Goal: Task Accomplishment & Management: Manage account settings

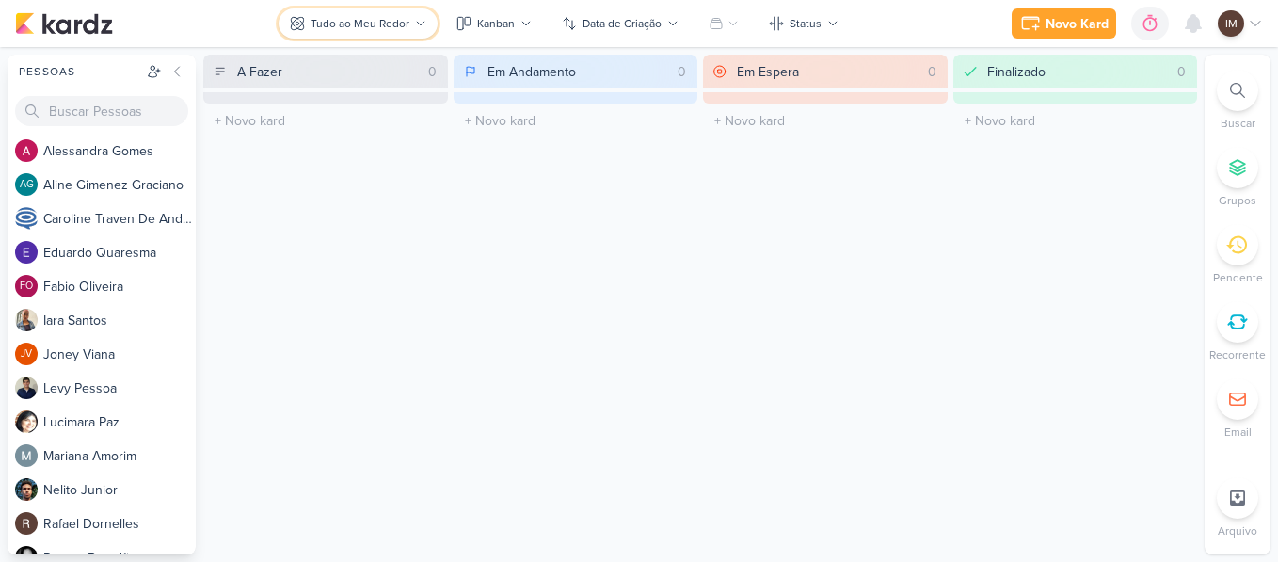
click at [396, 15] on div "Tudo ao Meu Redor" at bounding box center [360, 23] width 99 height 17
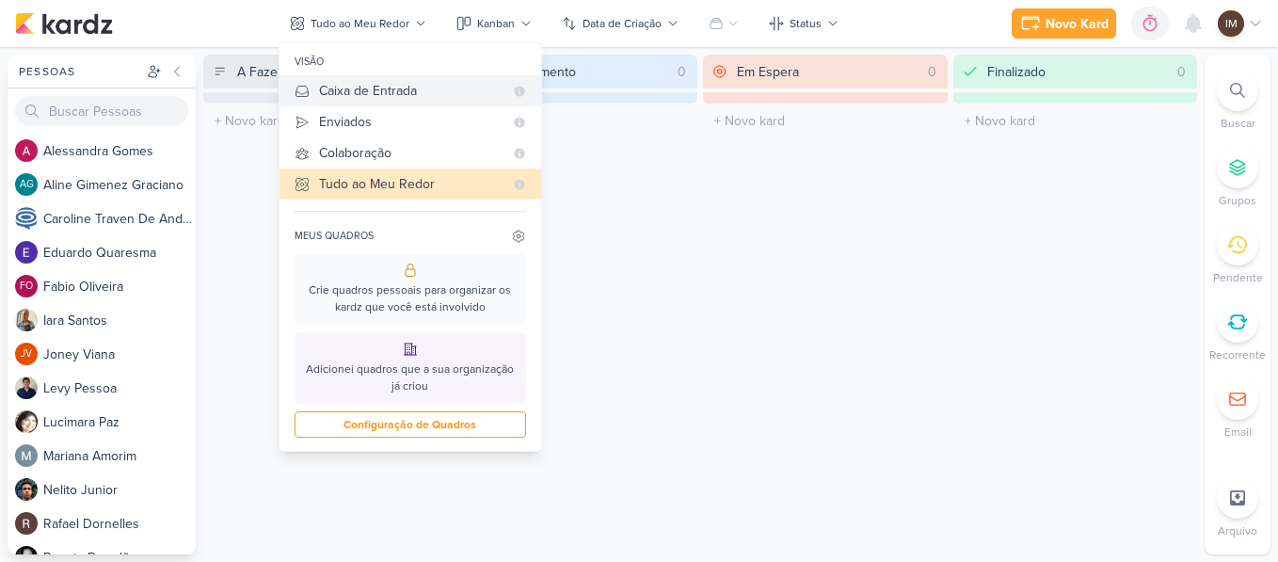
click at [403, 93] on div "Caixa de Entrada" at bounding box center [411, 91] width 184 height 20
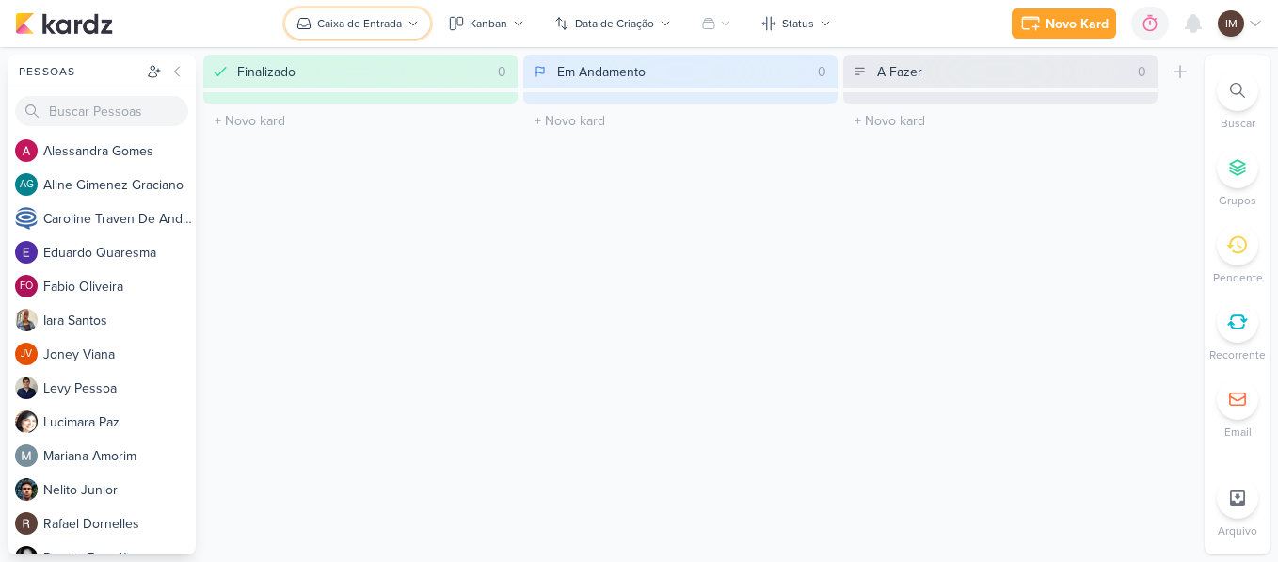
click at [404, 25] on button "Caixa de Entrada" at bounding box center [357, 23] width 145 height 30
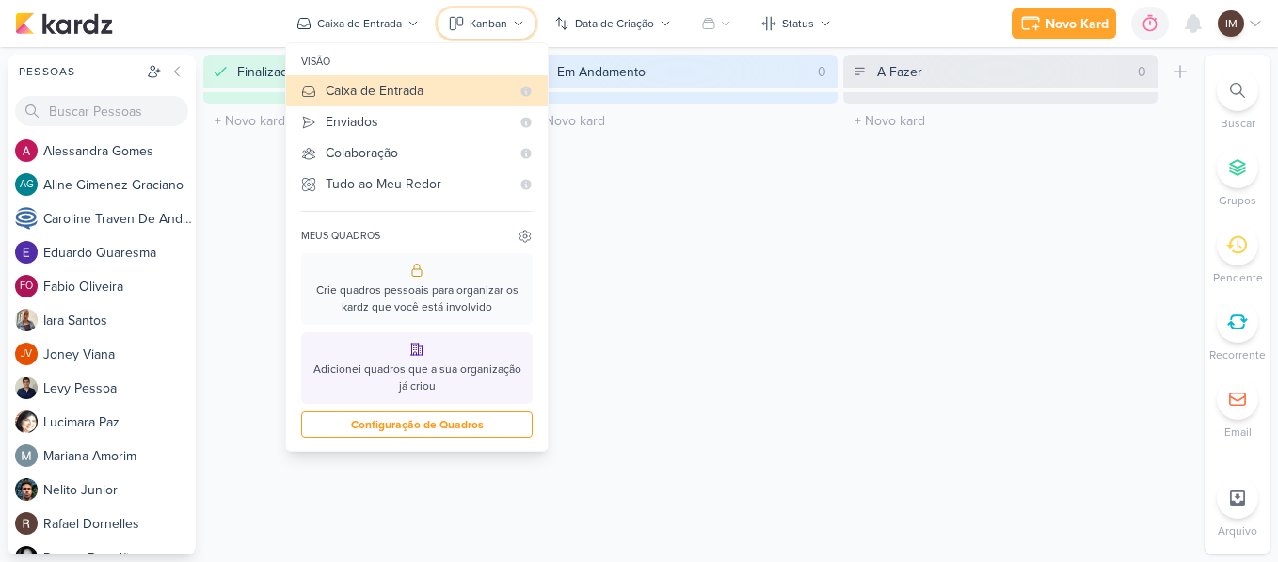
click at [500, 16] on div "Kanban" at bounding box center [489, 23] width 38 height 17
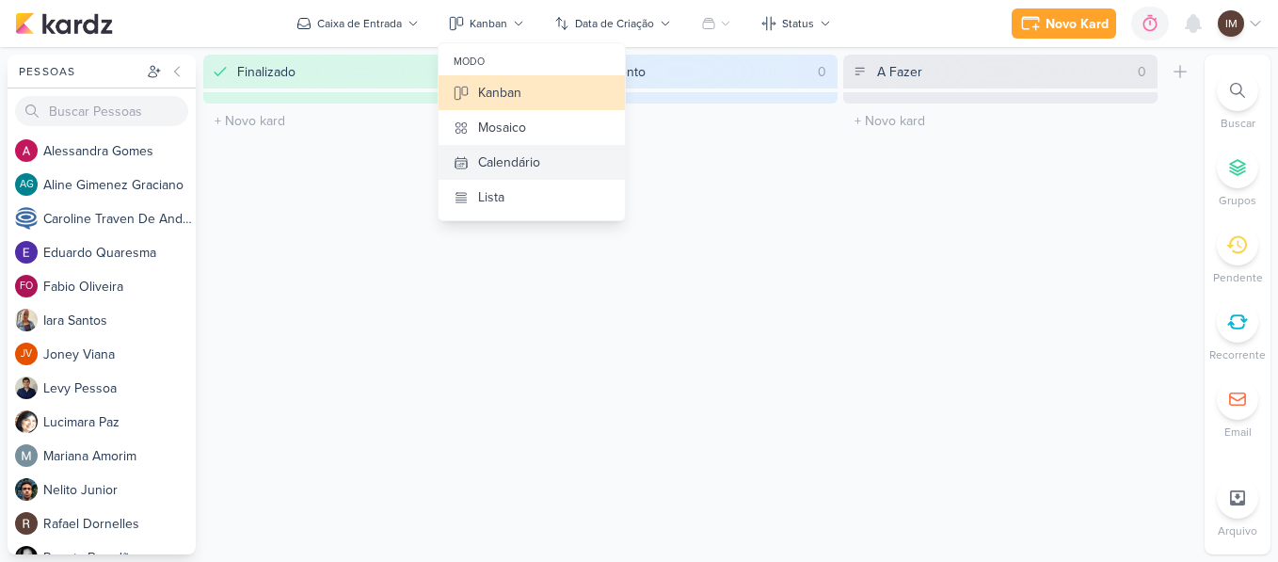
click at [511, 152] on div "Calendário" at bounding box center [509, 162] width 62 height 20
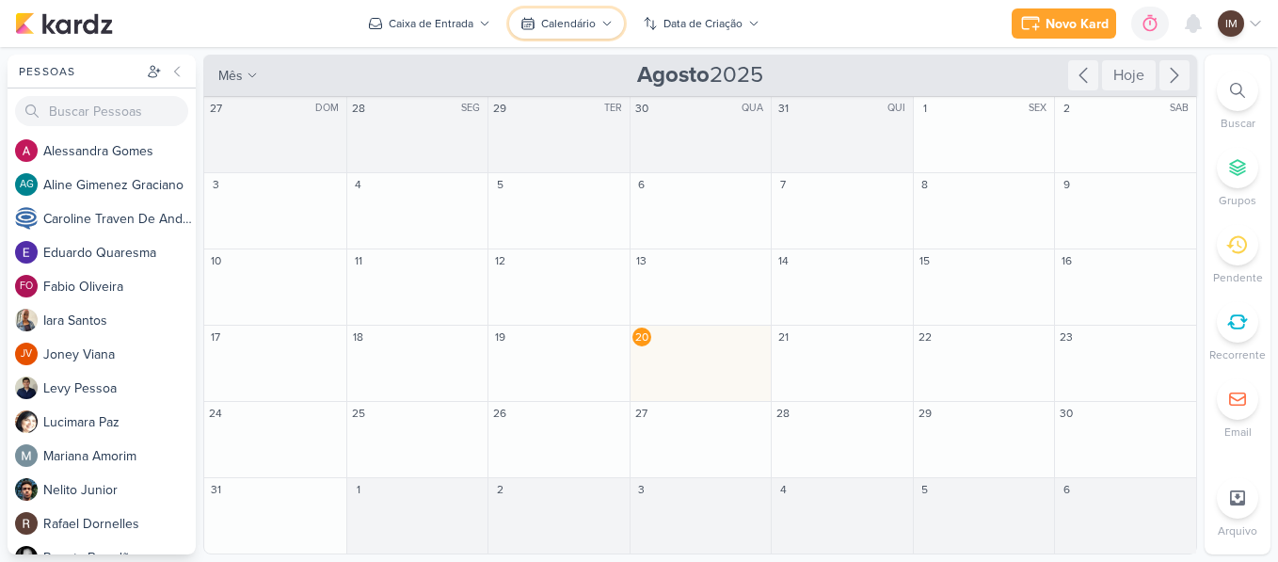
click at [562, 34] on button "Calendário" at bounding box center [566, 23] width 115 height 30
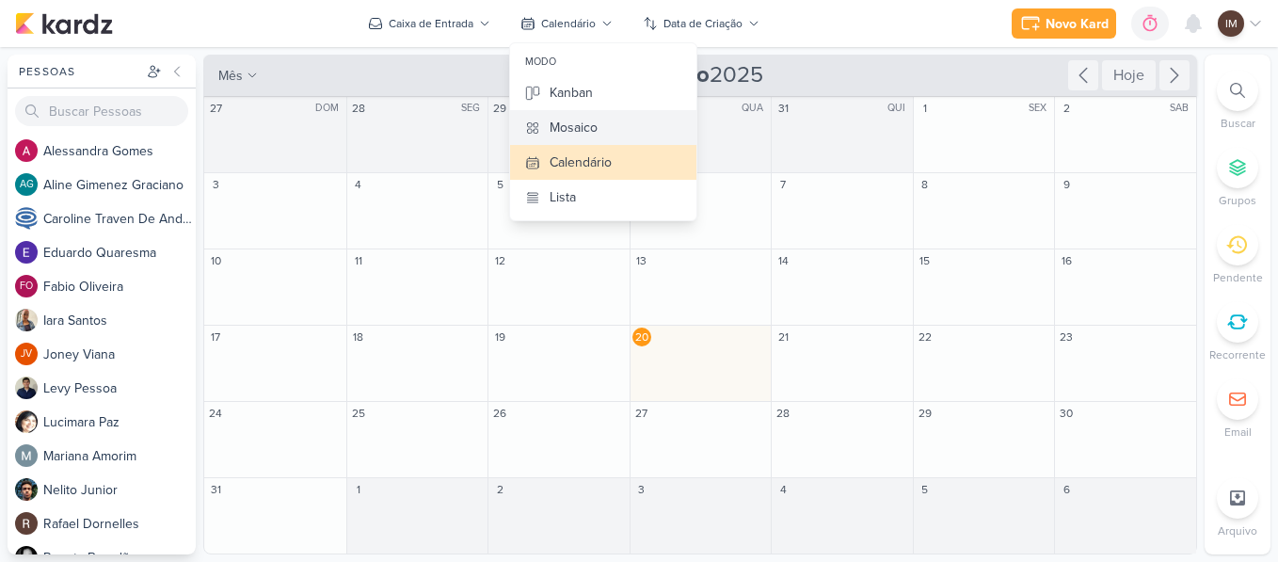
click at [553, 122] on div "Mosaico" at bounding box center [574, 128] width 48 height 20
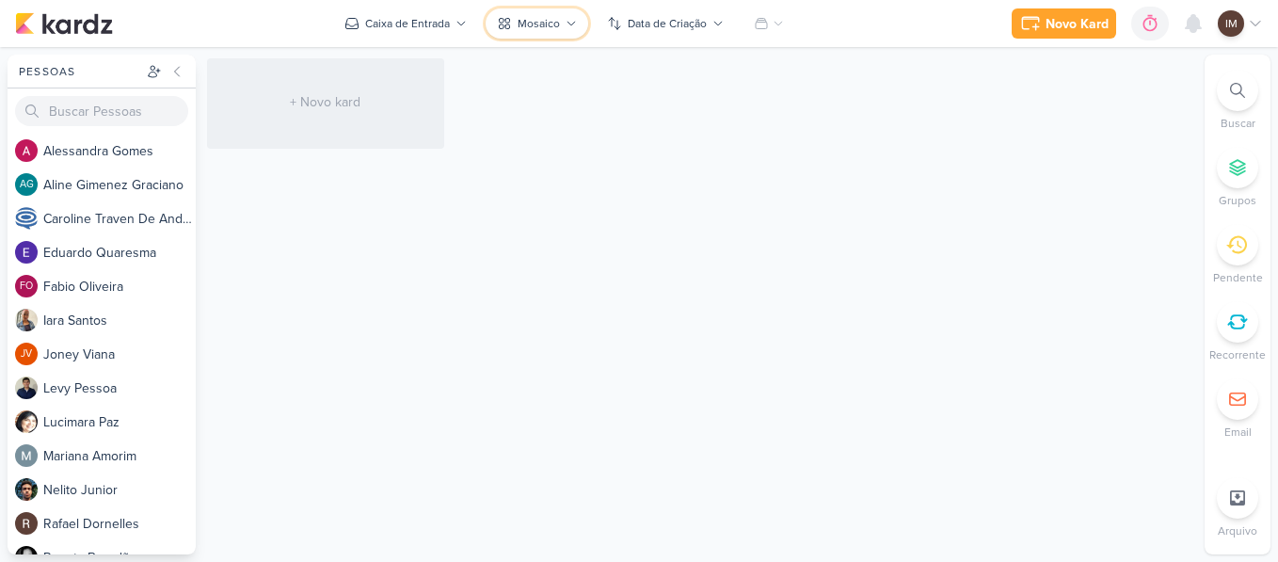
click at [566, 21] on icon at bounding box center [571, 23] width 11 height 11
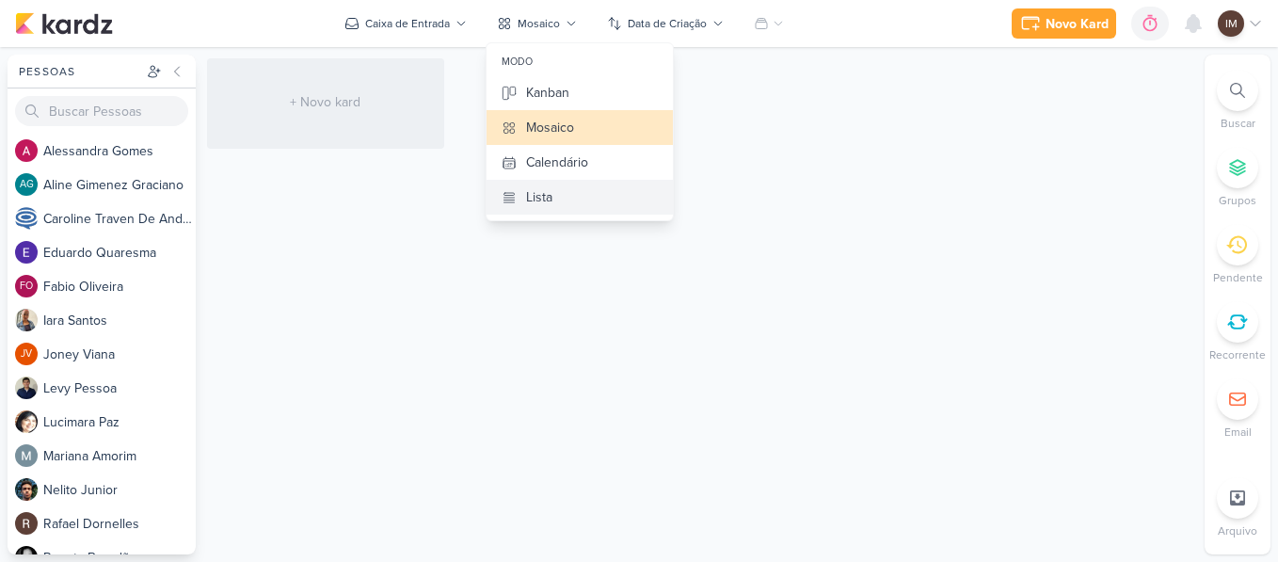
click at [532, 184] on button "Lista" at bounding box center [580, 197] width 186 height 35
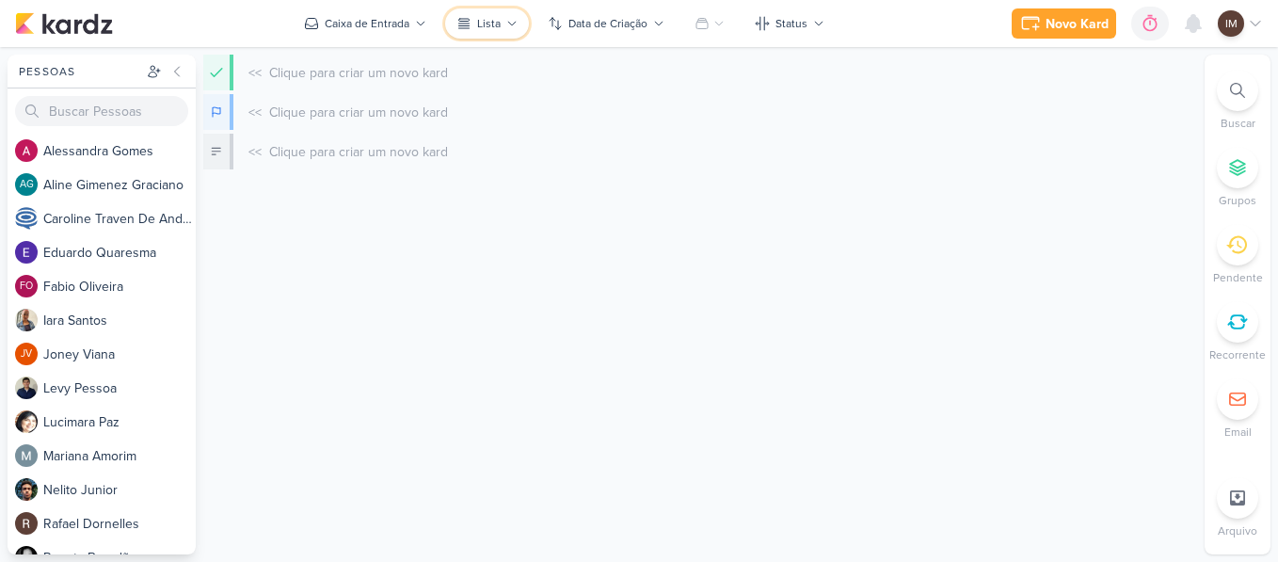
click at [516, 28] on icon at bounding box center [511, 23] width 11 height 11
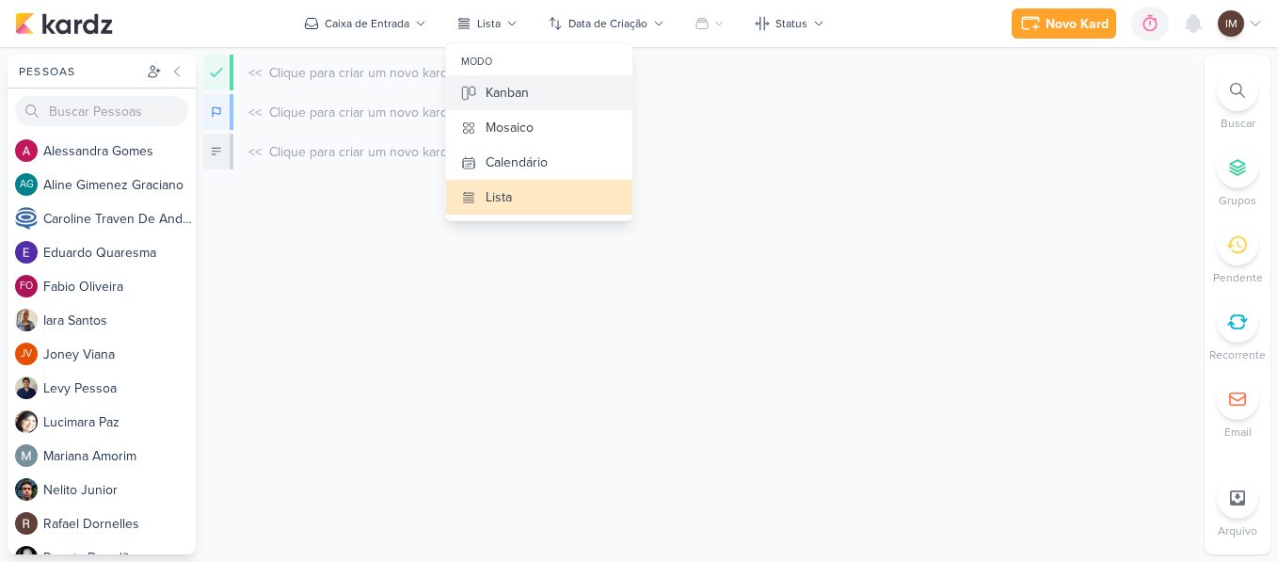
click at [505, 104] on button "Kanban" at bounding box center [539, 92] width 186 height 35
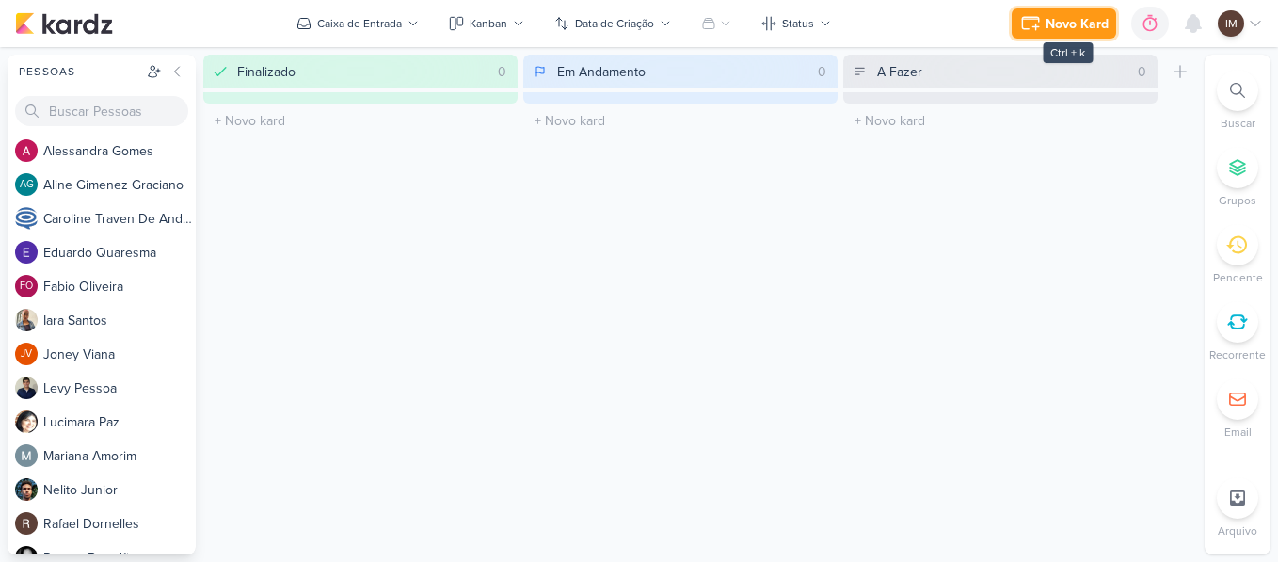
click at [1074, 27] on div "Novo Kard" at bounding box center [1077, 24] width 63 height 20
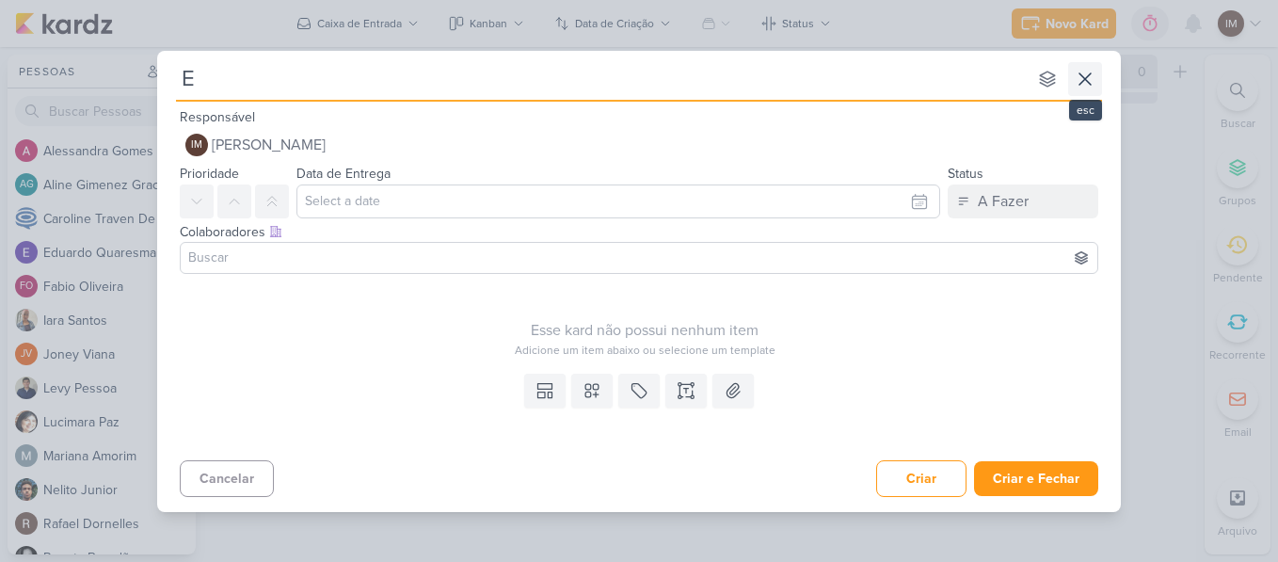
type input "Es"
type input "Esst"
type input "Es"
type input "E"
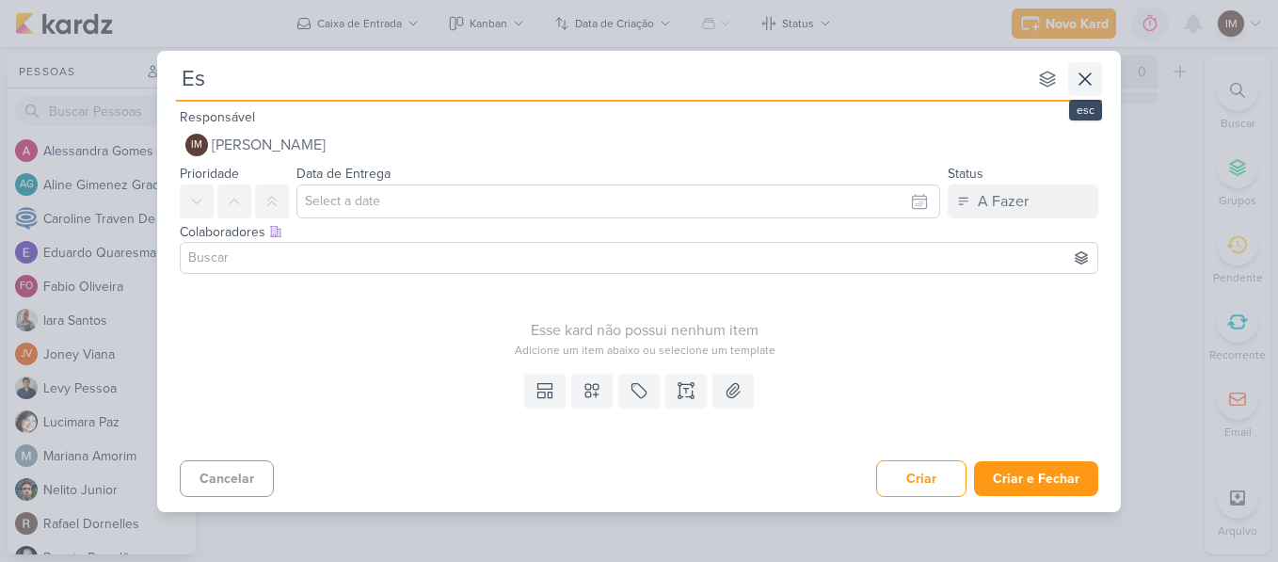
type input "Est"
type input "Estt"
type input "Estu"
type input "Estudar"
type input "Estudar os"
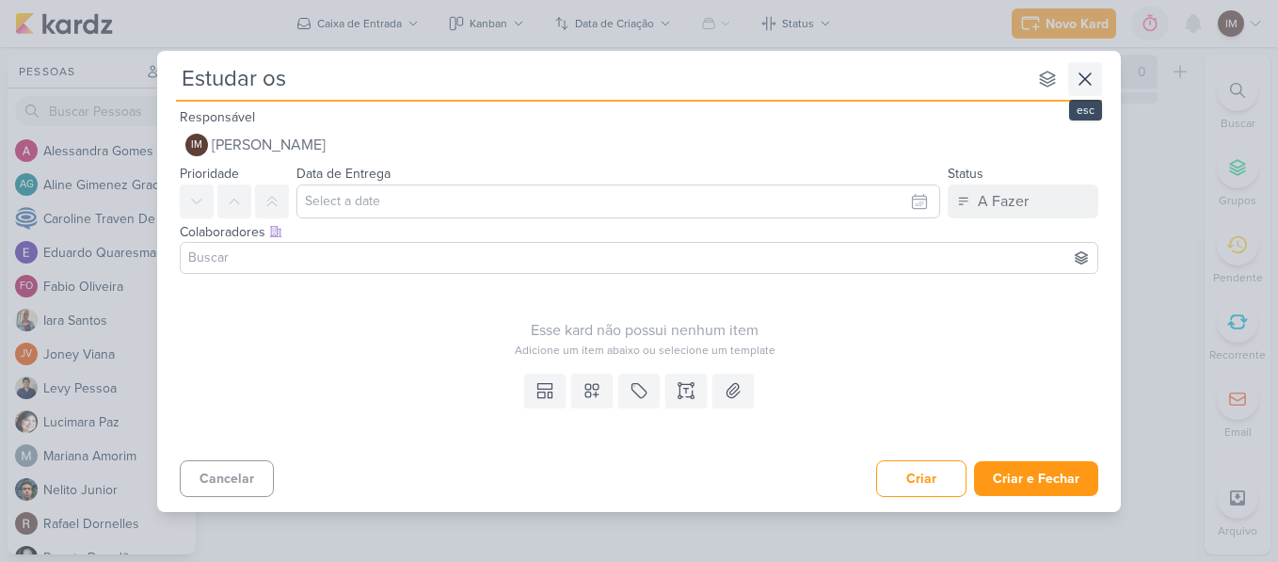
type input "Estudar os B"
type input "Estudar os Boo"
type input "Estudar os Books"
type input "Estudar os Books da"
type input "Estudar os Books da Y"
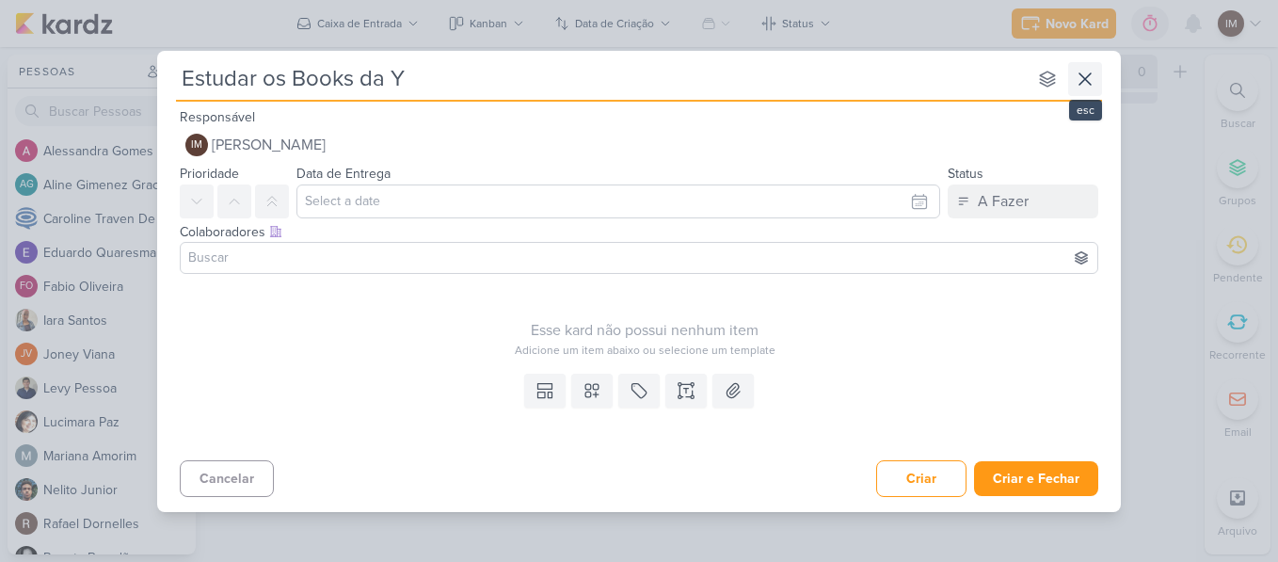
type input "Estudar os Books da YE"
type input "Estudar os Books da YEE"
type input "Estudar os Books da YEES"
type input "Estudar os Books da YEES e"
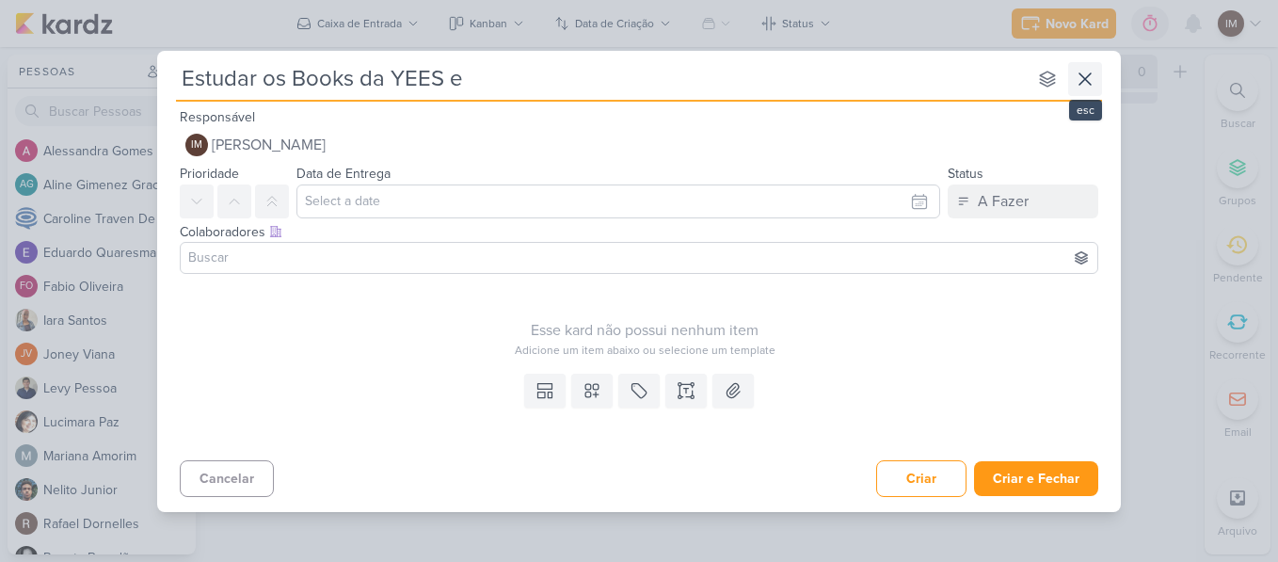
type input "Estudar os Books da YEES e V"
type input "Estudar os Books da YEES e VN"
type input "Estudar os Books da YEES e VN Mi"
type input "Estudar os Books da YEES e VN Mille"
type input "Estudar os Books da YEES e VN Millen"
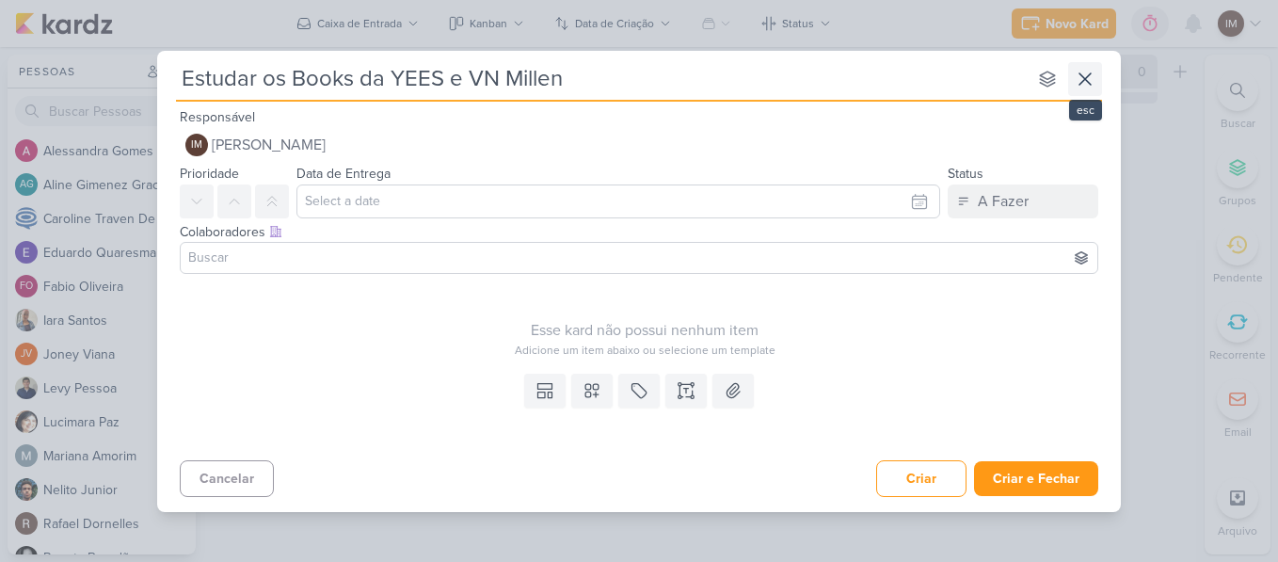
type input "Estudar os Books da YEES e VN [PERSON_NAME]"
type input "Estudar os Books da YEES e VN Millenium"
type input "Estudar os Books da YEES e VN Millennium"
click at [440, 389] on div "Templates Campos Personalizados Marcadores Caixa De Texto Anexo" at bounding box center [639, 409] width 964 height 87
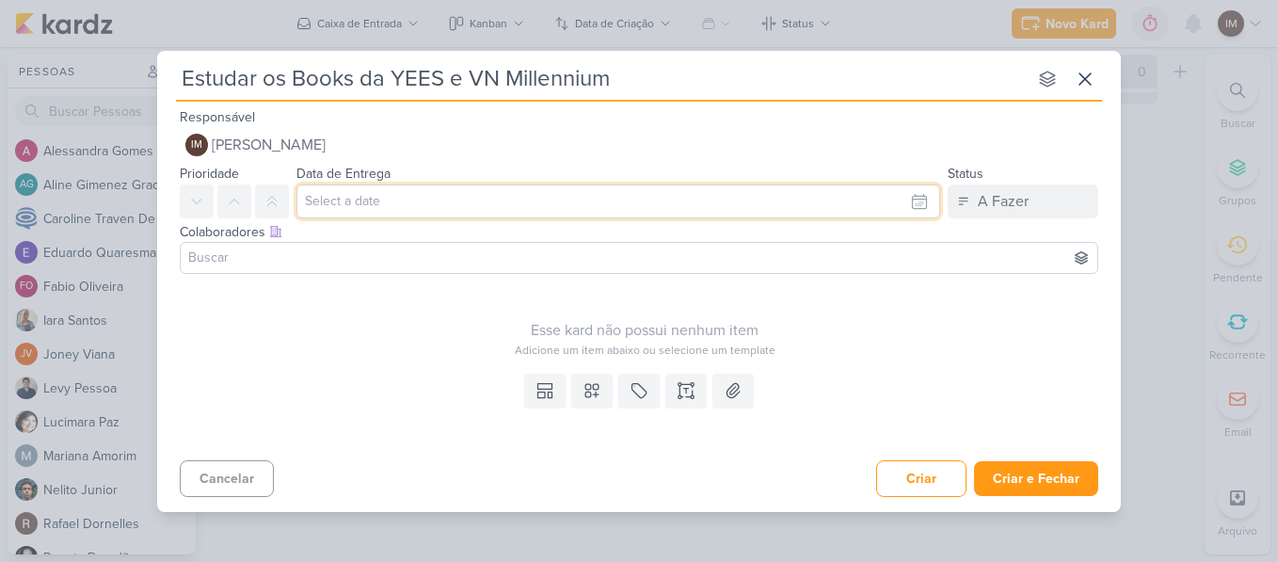
click at [918, 204] on input "text" at bounding box center [618, 201] width 644 height 34
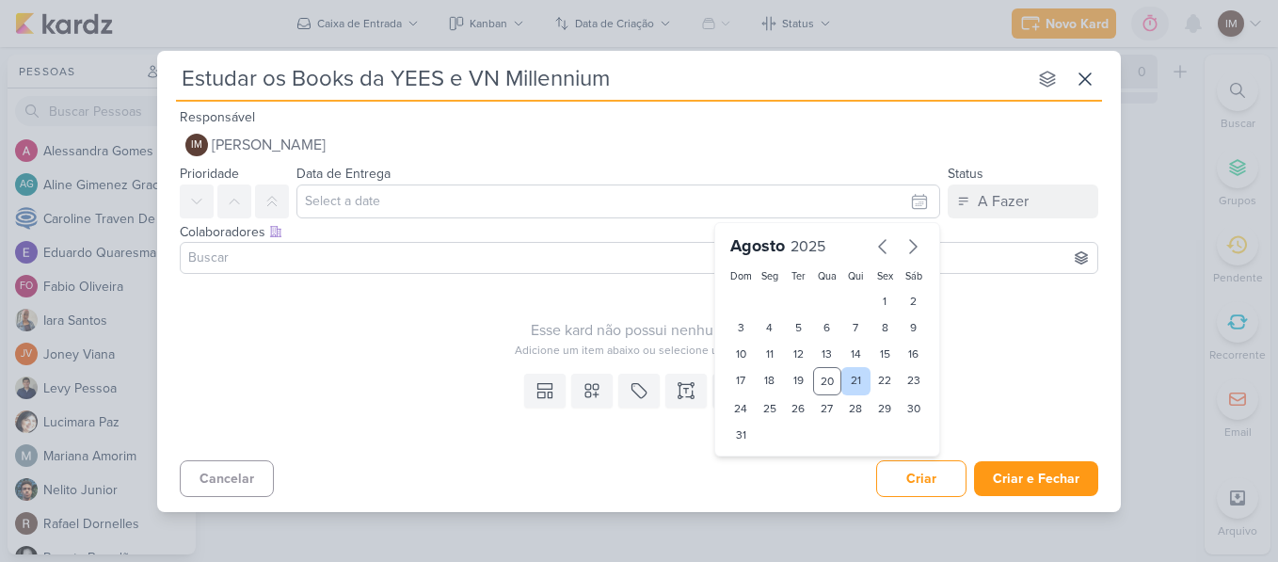
click at [859, 378] on div "21" at bounding box center [855, 381] width 29 height 28
type input "[DATE] 23:59"
click at [769, 467] on select "00 01 02 03 04 05 06 07 08 09 10 11 12 13 14 15 16 17 18 19 20 21 22 23" at bounding box center [770, 467] width 26 height 23
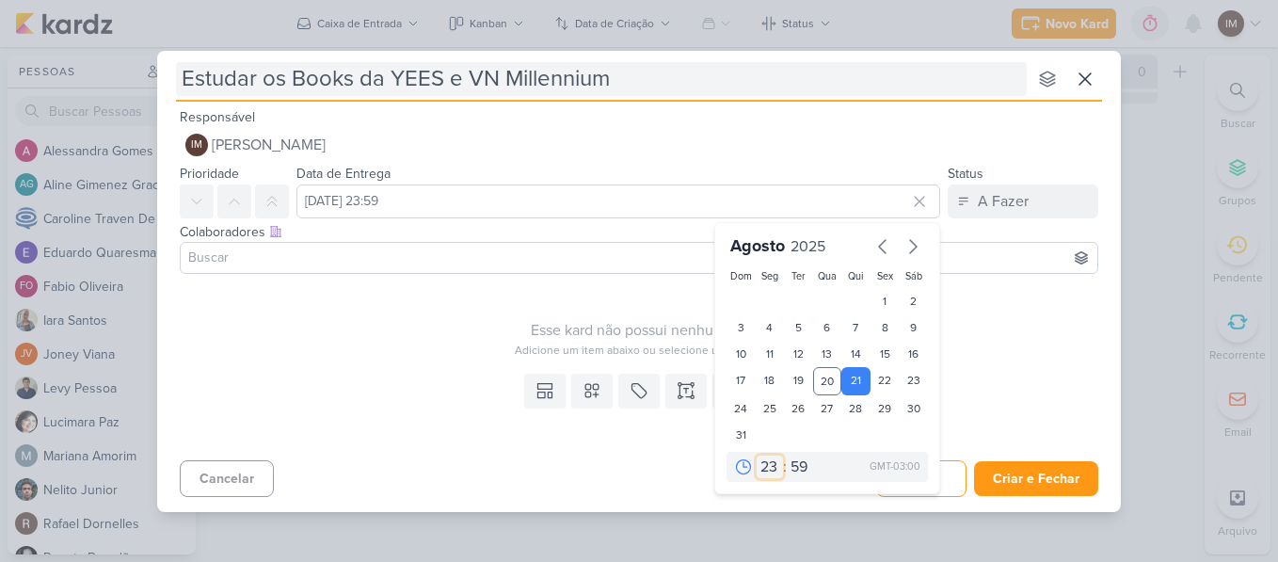
select select "18"
click at [757, 456] on select "00 01 02 03 04 05 06 07 08 09 10 11 12 13 14 15 16 17 18 19 20 21 22 23" at bounding box center [770, 467] width 26 height 23
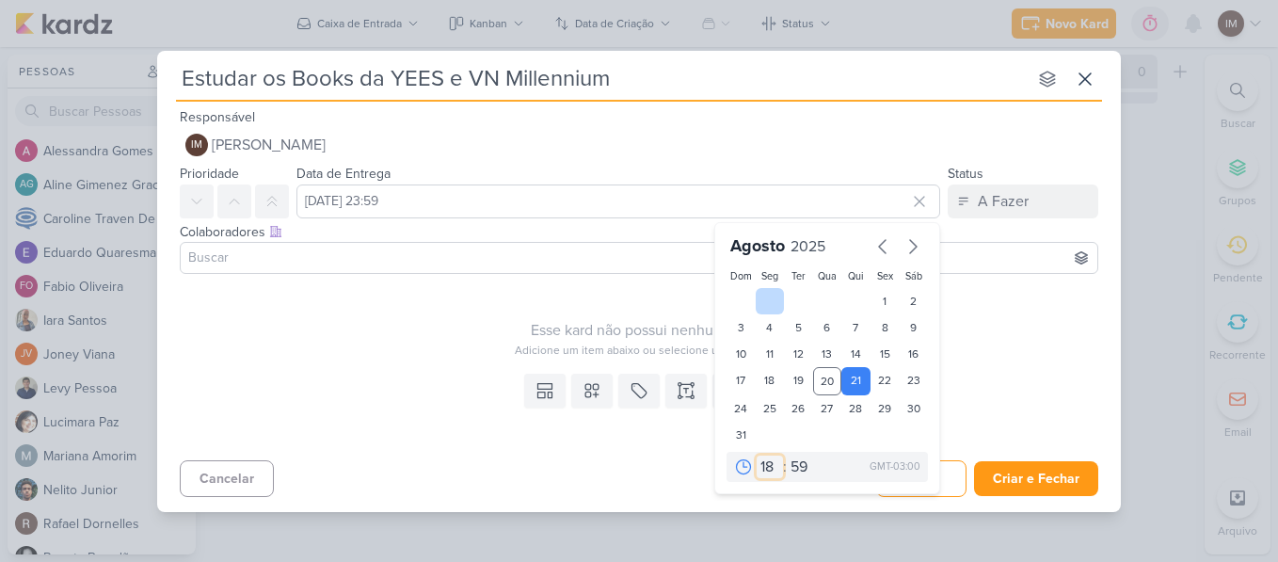
type input "[DATE] 18:59"
click at [806, 467] on select "00 05 10 15 20 25 30 35 40 45 50 55 59" at bounding box center [800, 467] width 26 height 23
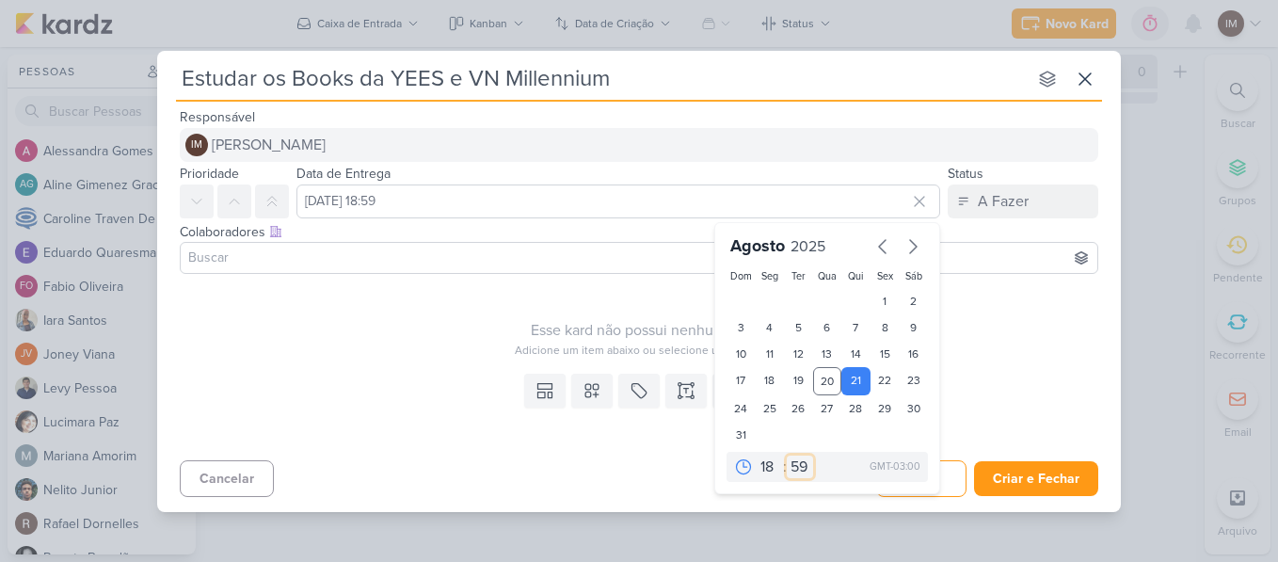
select select "0"
click at [787, 456] on select "00 05 10 15 20 25 30 35 40 45 50 55 59" at bounding box center [800, 467] width 26 height 23
type input "[DATE] 18:00"
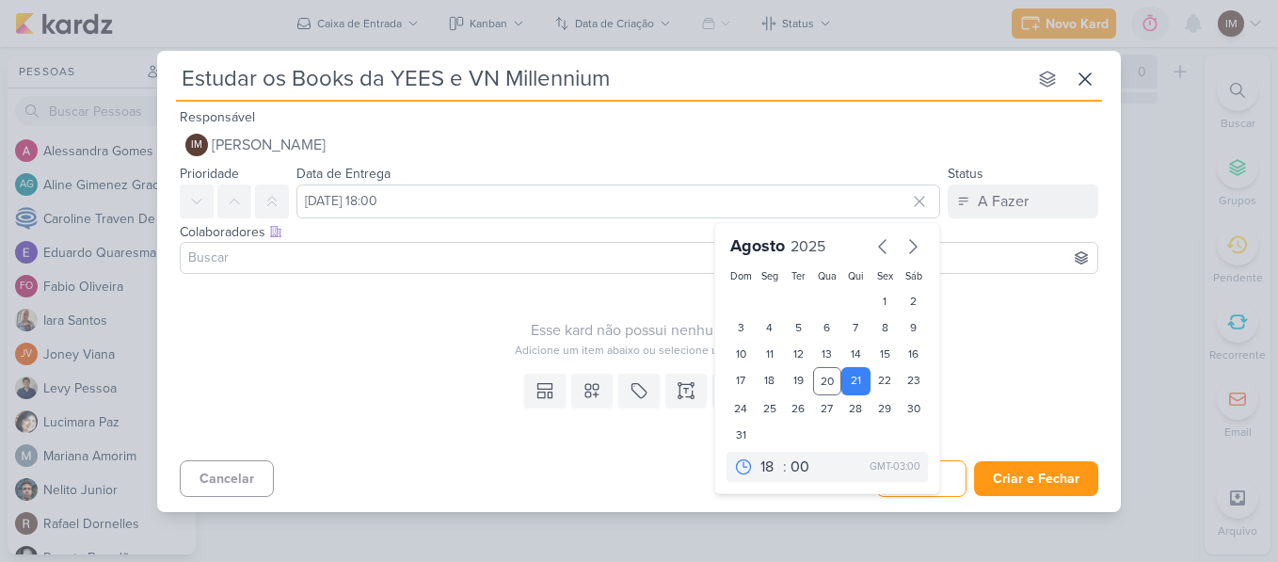
click at [522, 310] on div "Esse kard não possui nenhum item Adicione um item abaixo ou selecione um templa…" at bounding box center [645, 319] width 930 height 77
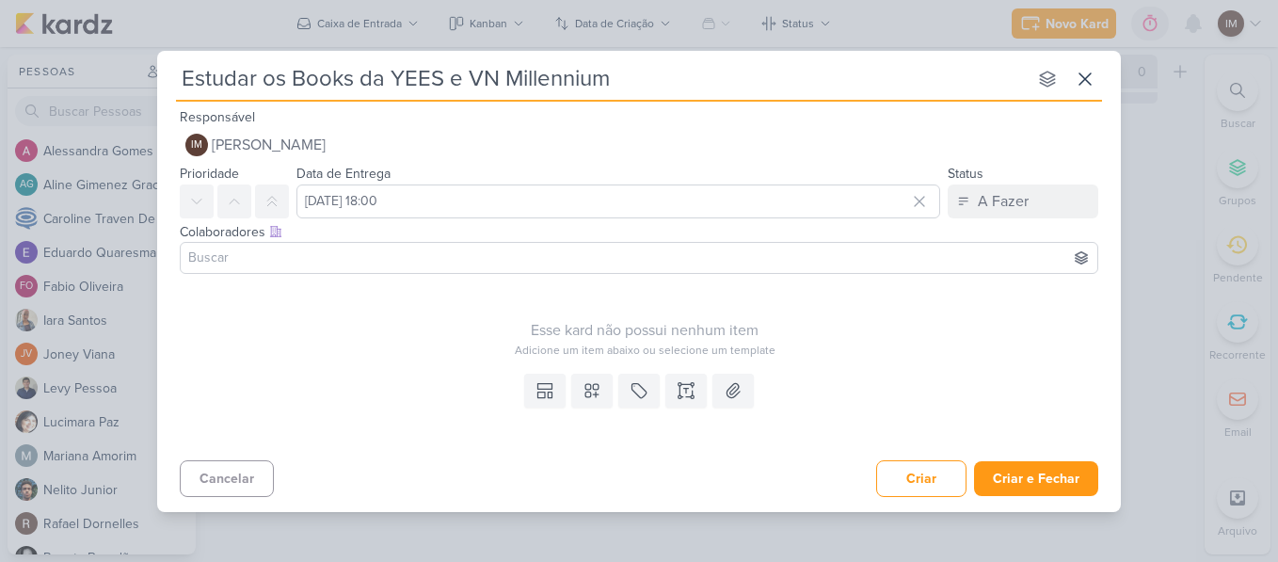
click at [313, 263] on input at bounding box center [638, 258] width 909 height 23
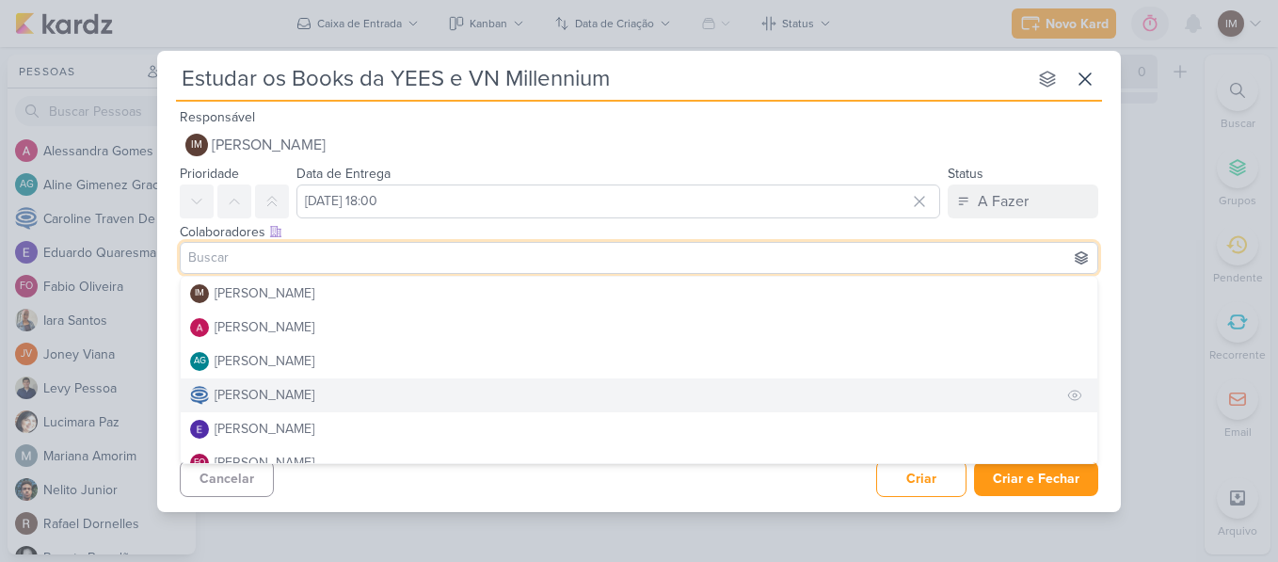
click at [275, 391] on div "[PERSON_NAME]" at bounding box center [265, 395] width 100 height 20
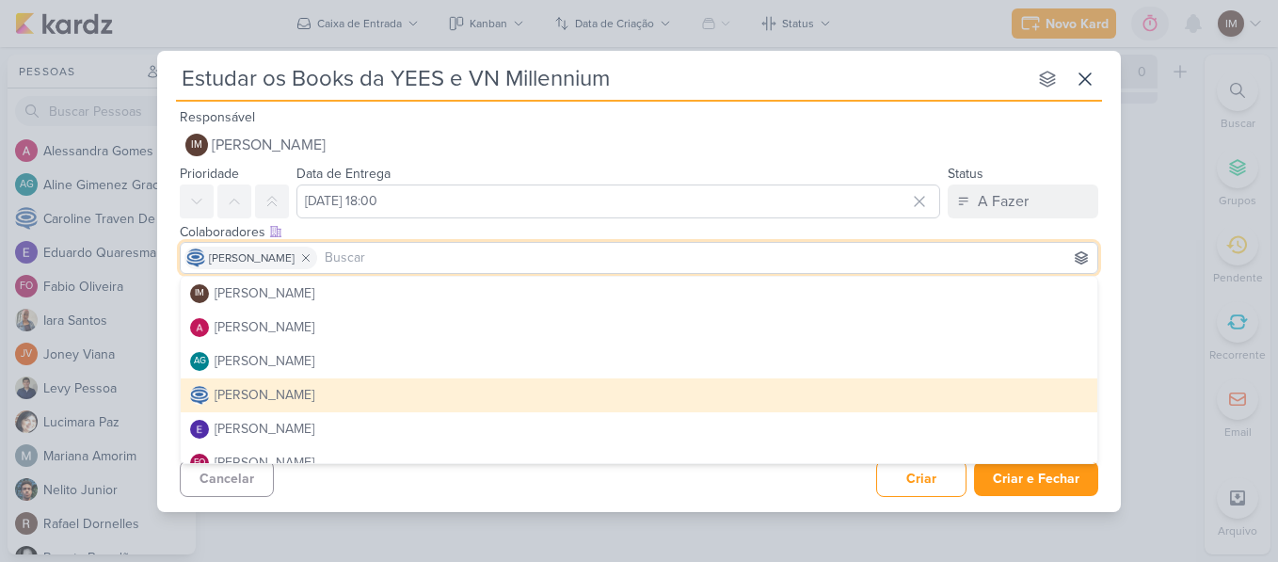
click at [284, 392] on div "[PERSON_NAME]" at bounding box center [265, 395] width 100 height 20
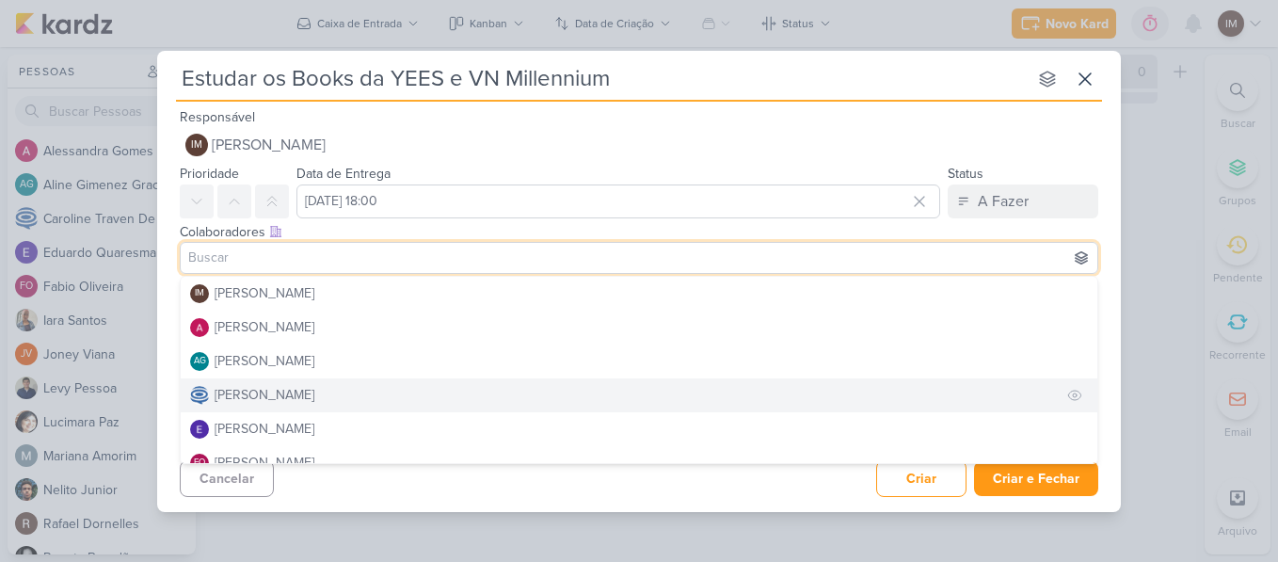
click at [314, 390] on div "[PERSON_NAME]" at bounding box center [265, 395] width 100 height 20
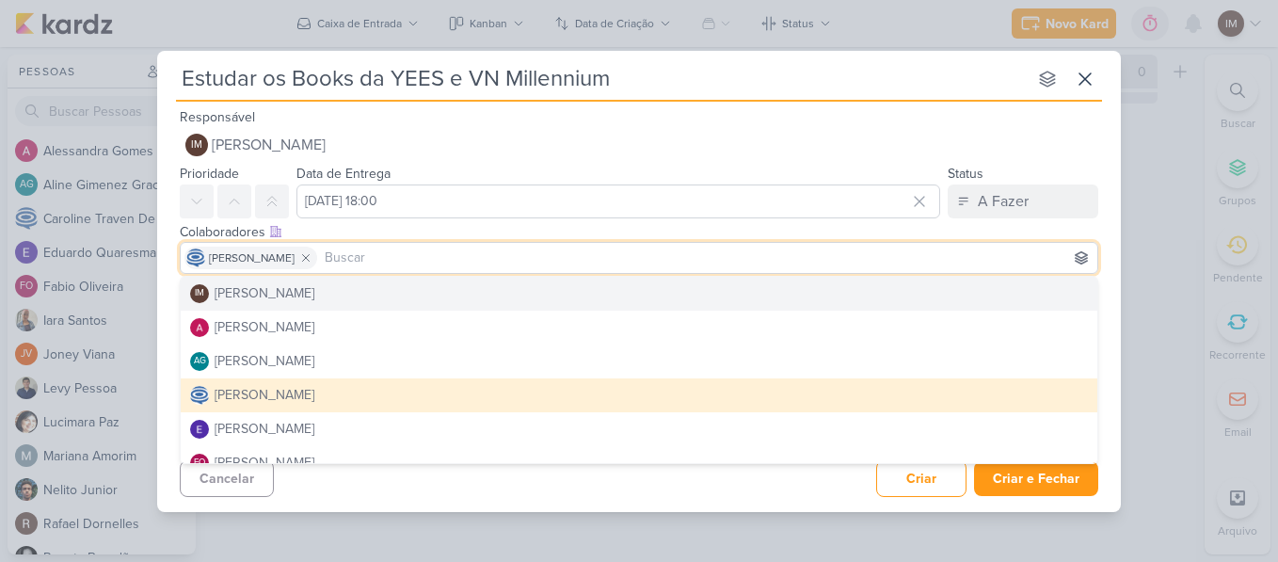
click at [1112, 310] on div "Esse kard não possui nenhum item Adicione um item abaixo ou selecione um templa…" at bounding box center [639, 323] width 964 height 85
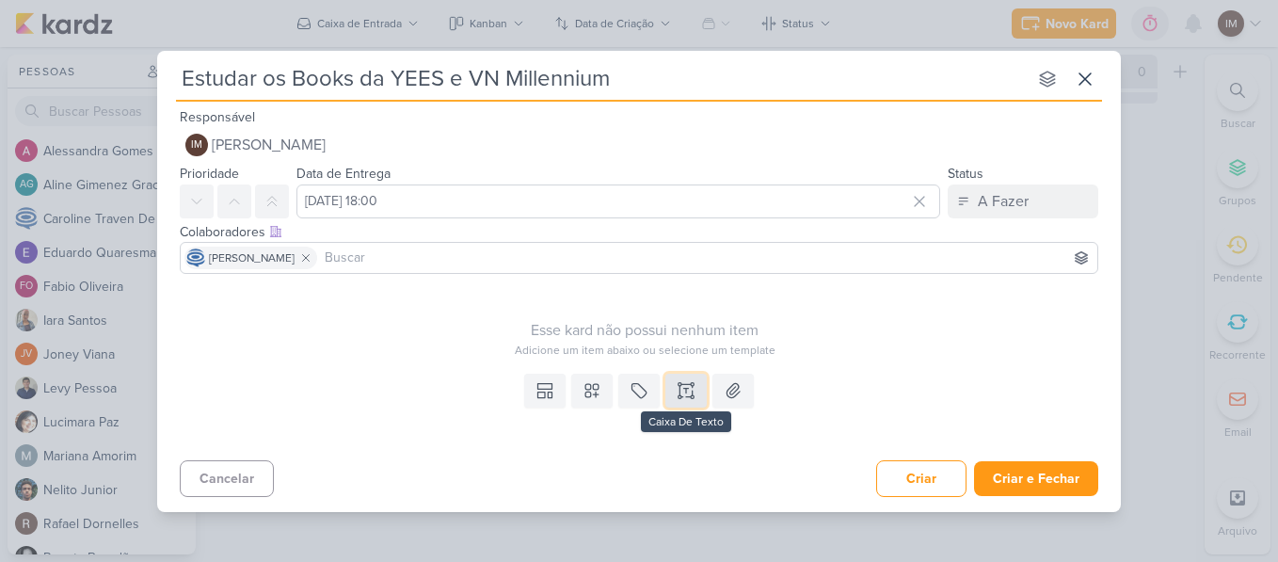
click at [679, 401] on button at bounding box center [685, 391] width 41 height 34
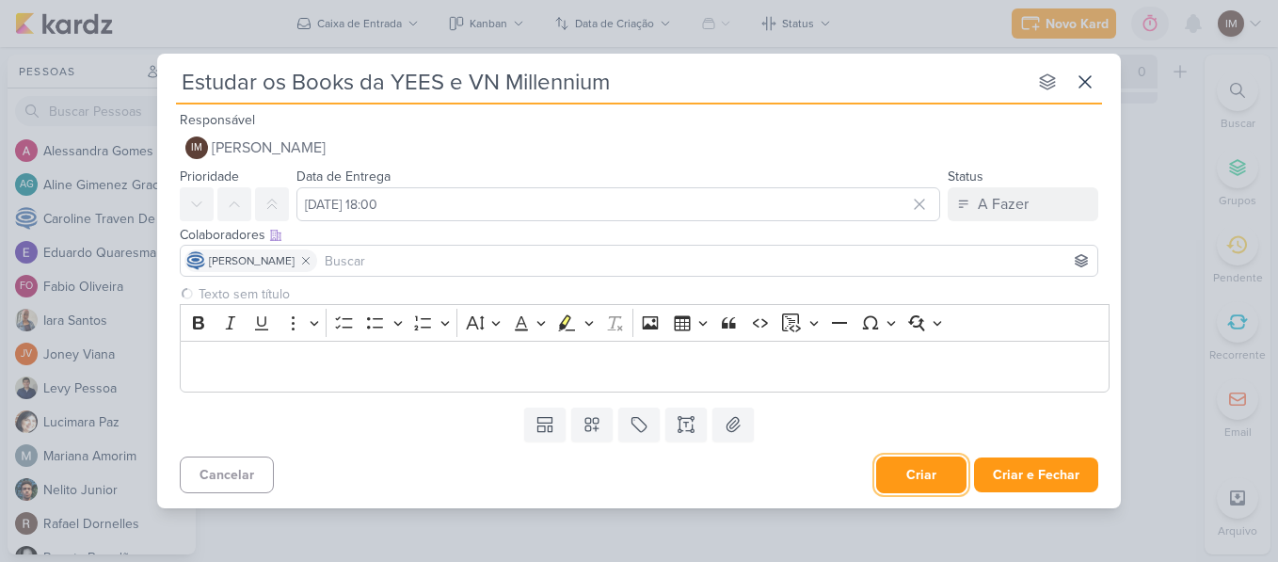
click at [911, 480] on button "Criar" at bounding box center [921, 475] width 90 height 37
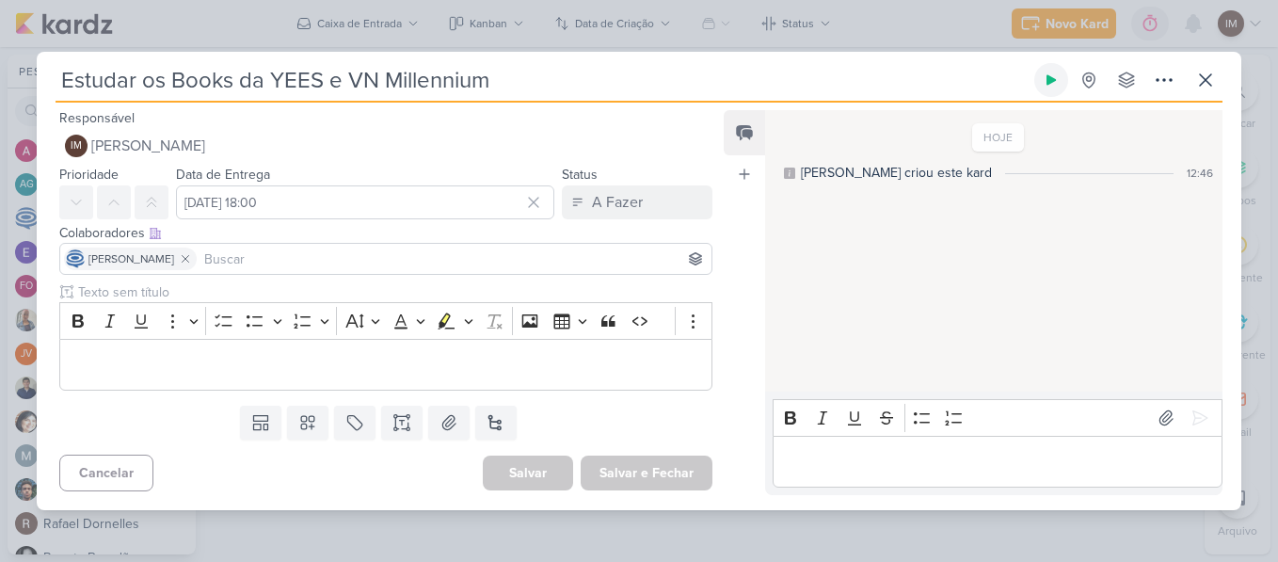
click at [1047, 82] on icon at bounding box center [1051, 79] width 15 height 15
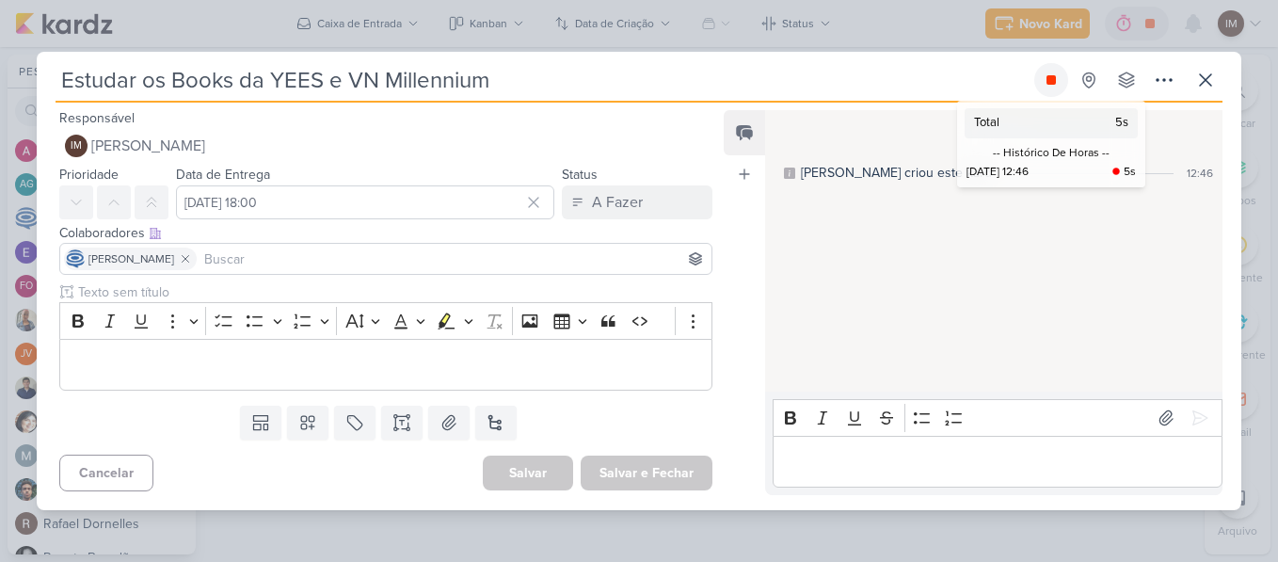
click at [1054, 78] on icon at bounding box center [1051, 79] width 9 height 9
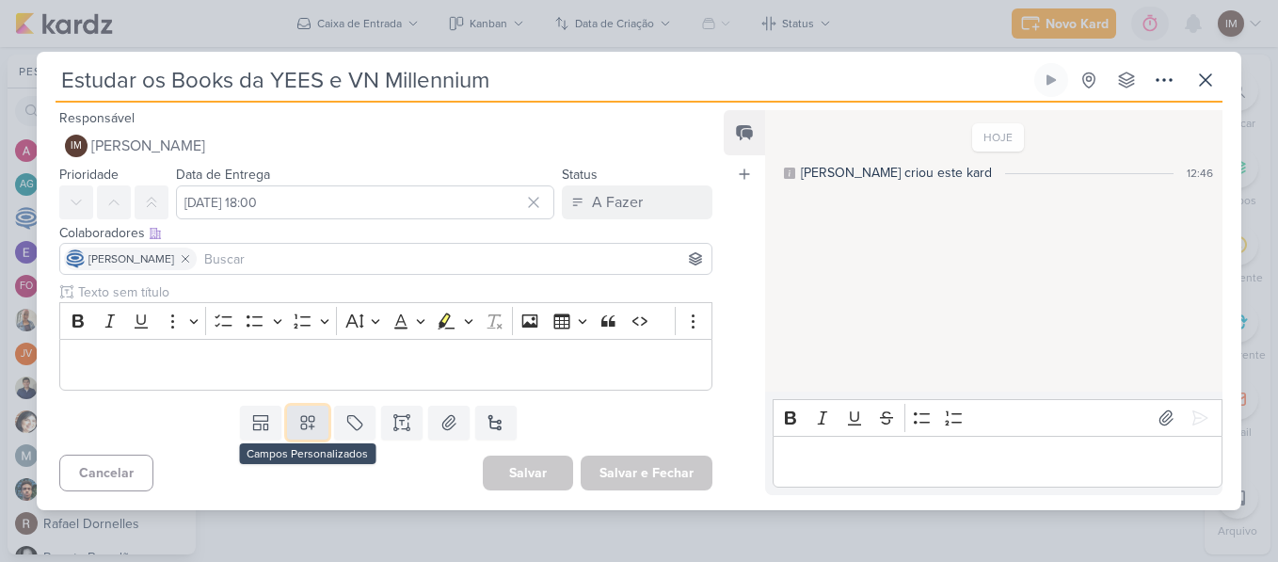
click at [307, 427] on icon at bounding box center [307, 422] width 19 height 19
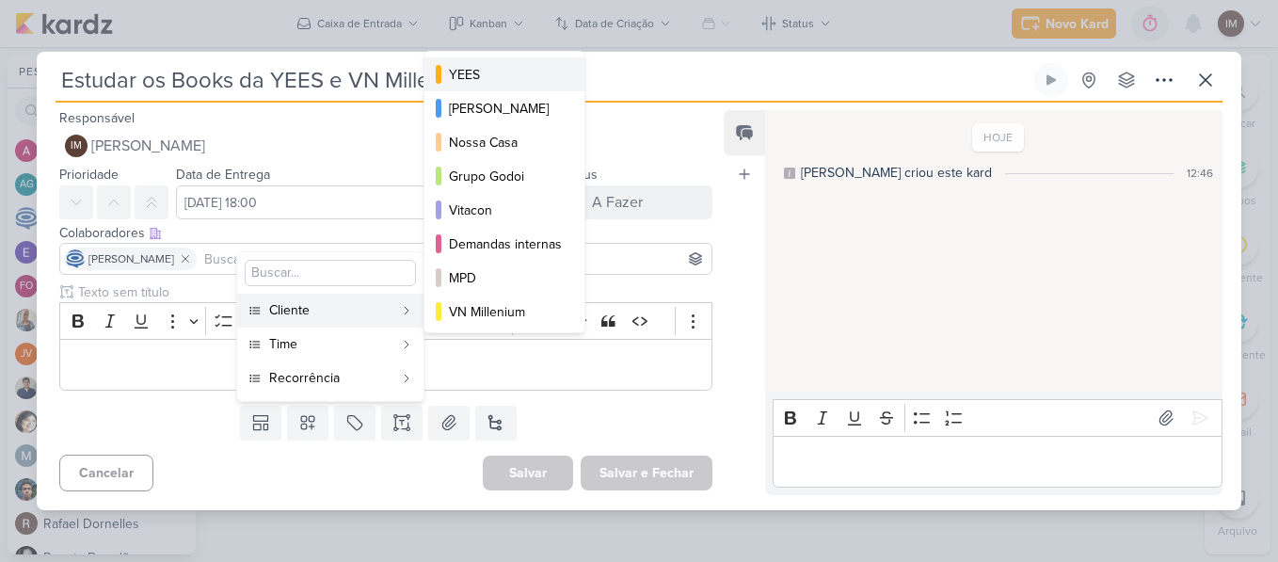
click at [480, 81] on div "YEES" at bounding box center [505, 75] width 113 height 20
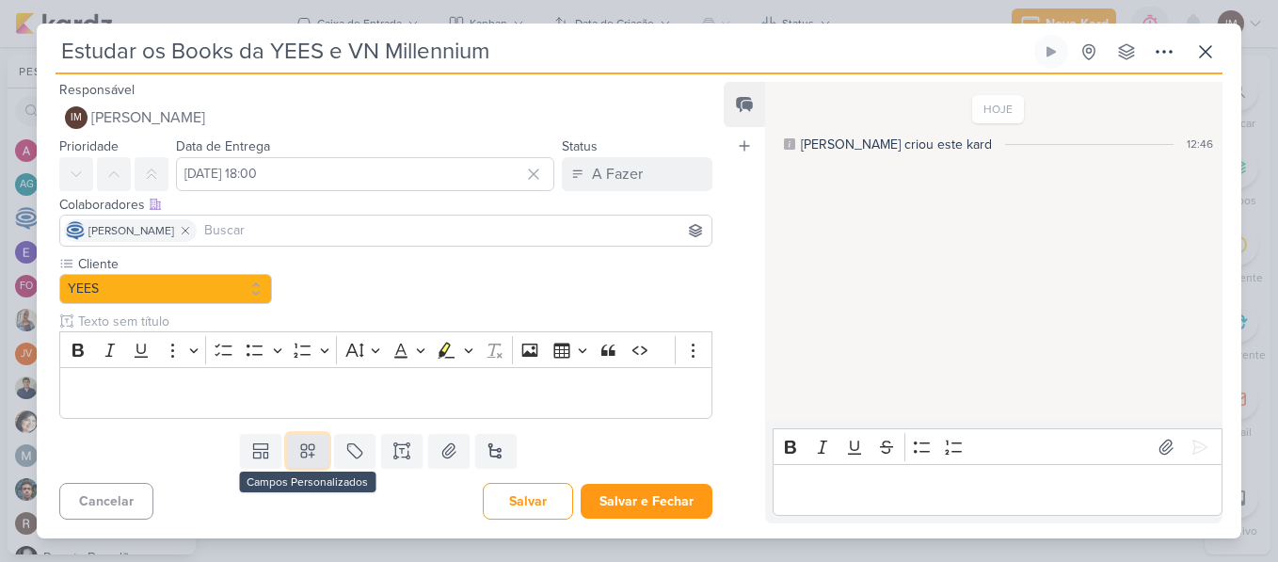
click at [310, 440] on button at bounding box center [307, 451] width 41 height 34
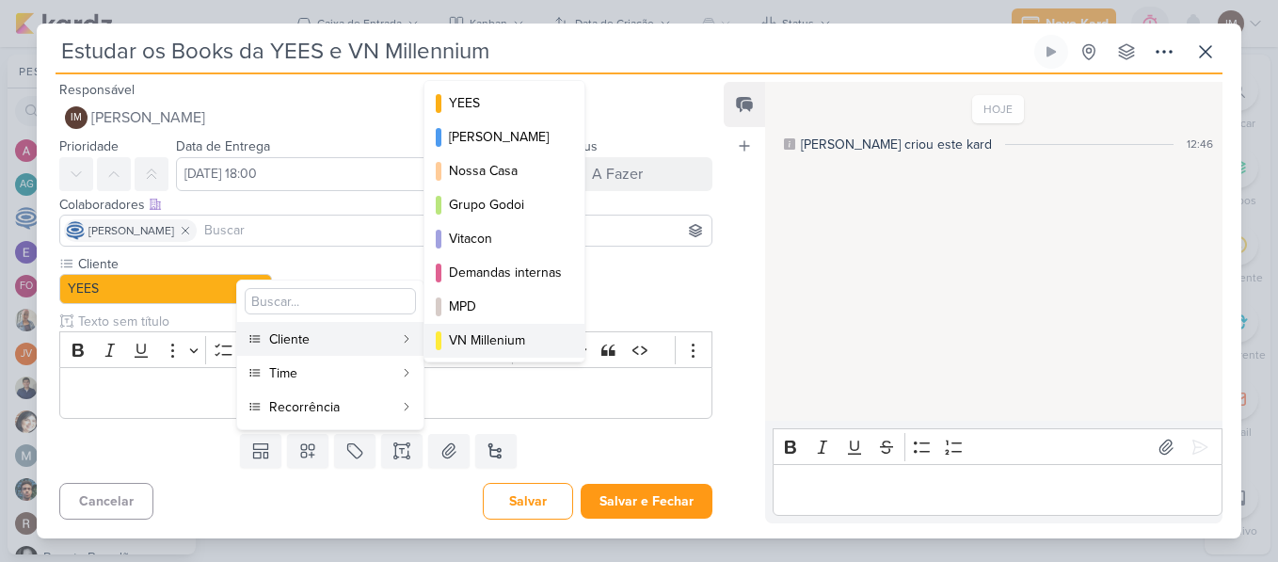
click at [448, 334] on button "VN Millenium" at bounding box center [505, 341] width 160 height 34
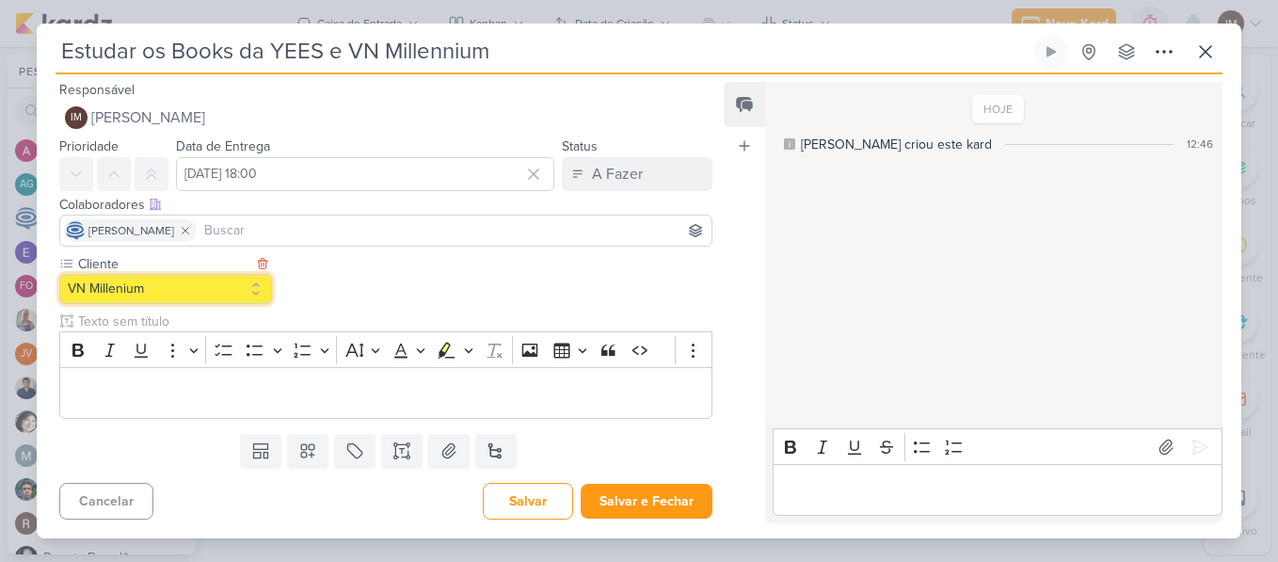
click at [252, 287] on button "VN Millenium" at bounding box center [165, 289] width 213 height 30
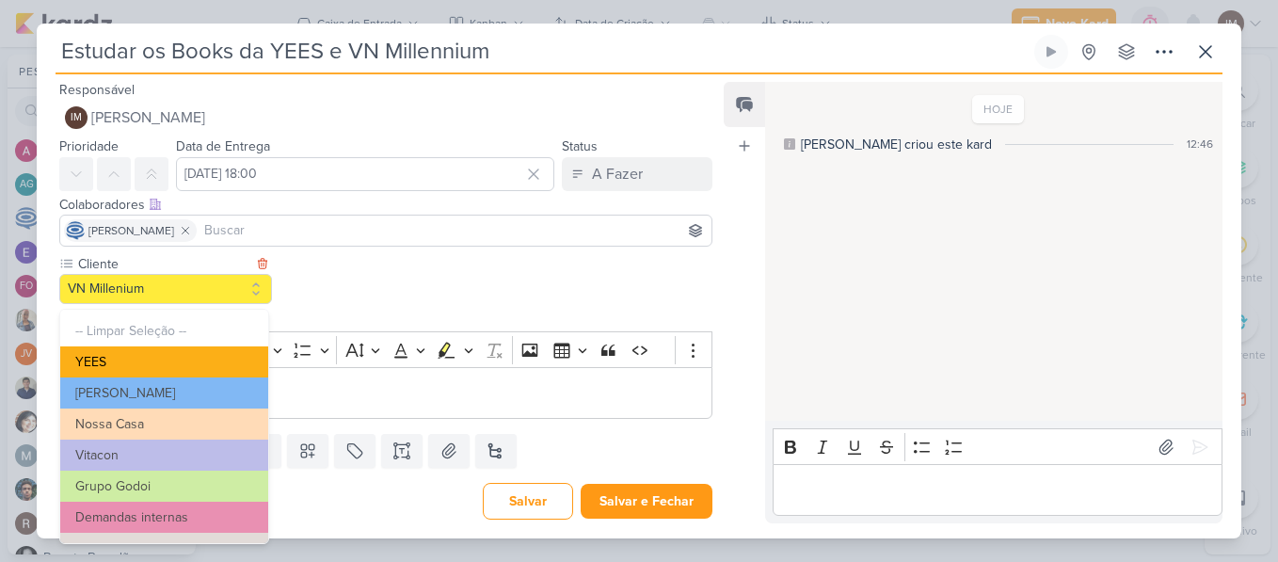
click at [219, 359] on button "YEES" at bounding box center [164, 361] width 208 height 31
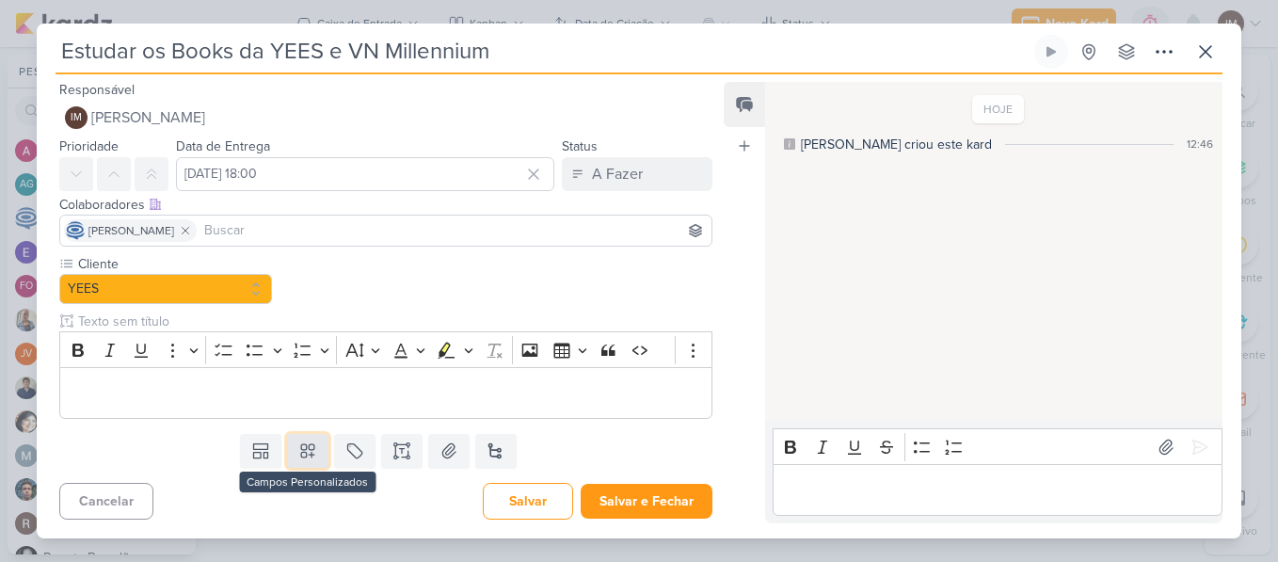
click at [301, 455] on icon at bounding box center [307, 450] width 19 height 19
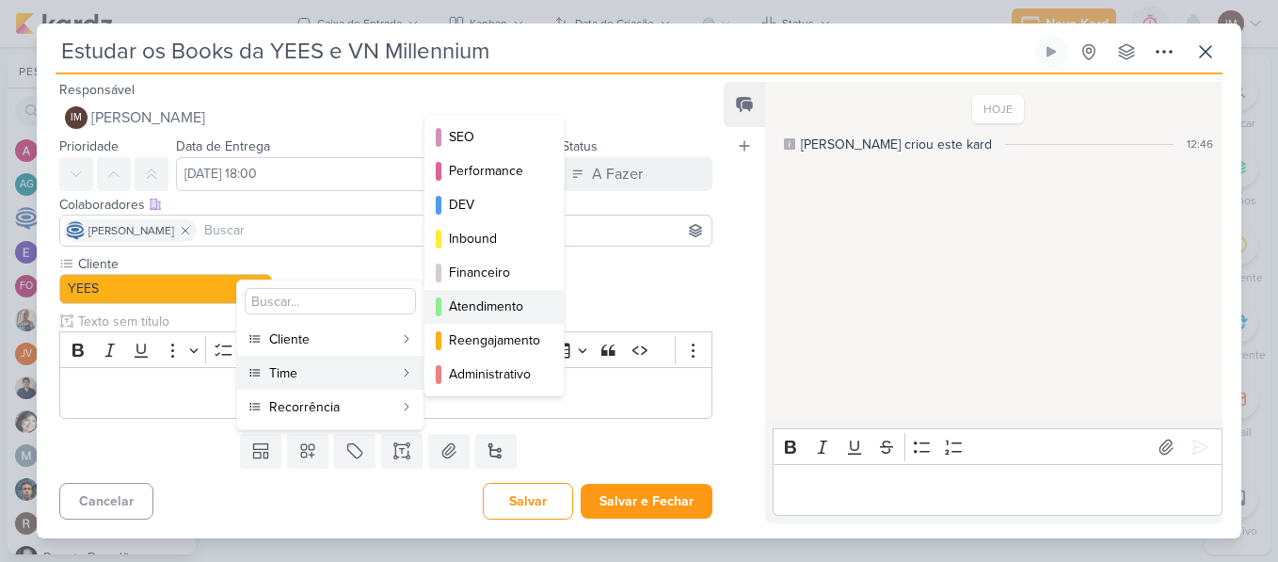
click at [466, 307] on div "Atendimento" at bounding box center [495, 306] width 92 height 20
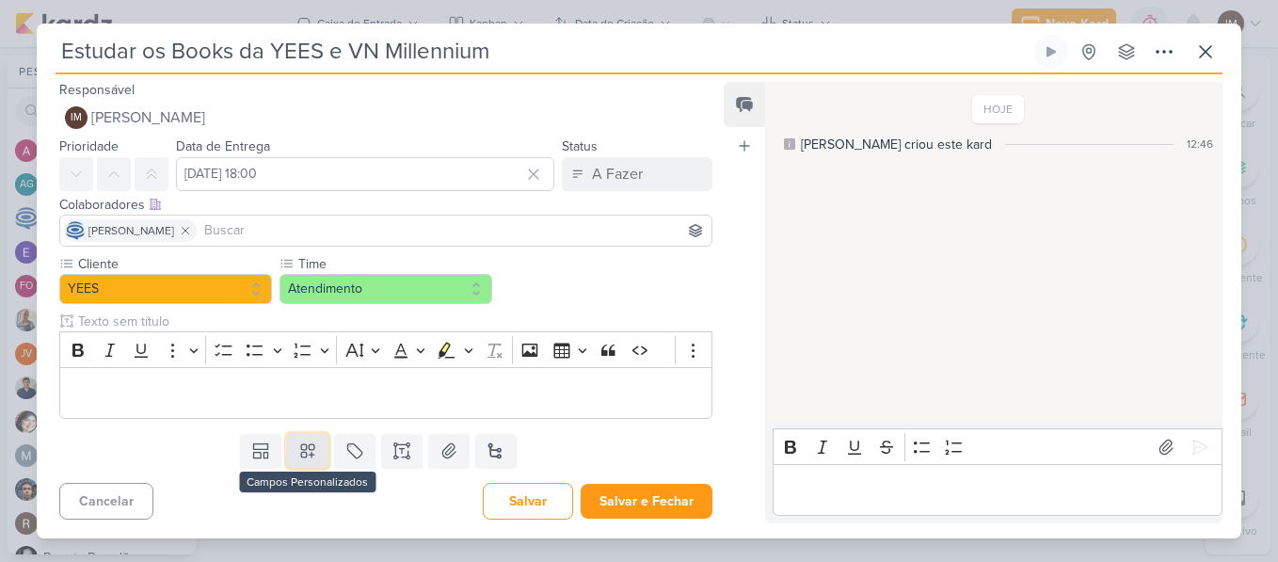
click at [299, 459] on icon at bounding box center [307, 450] width 19 height 19
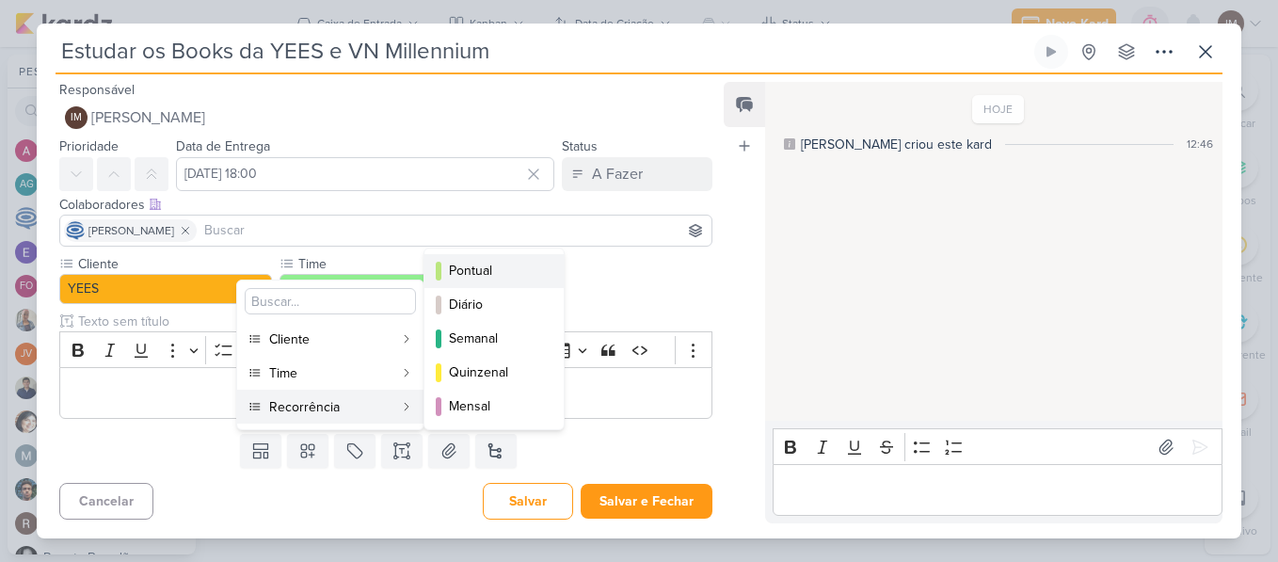
click at [481, 273] on div "Pontual" at bounding box center [495, 271] width 92 height 20
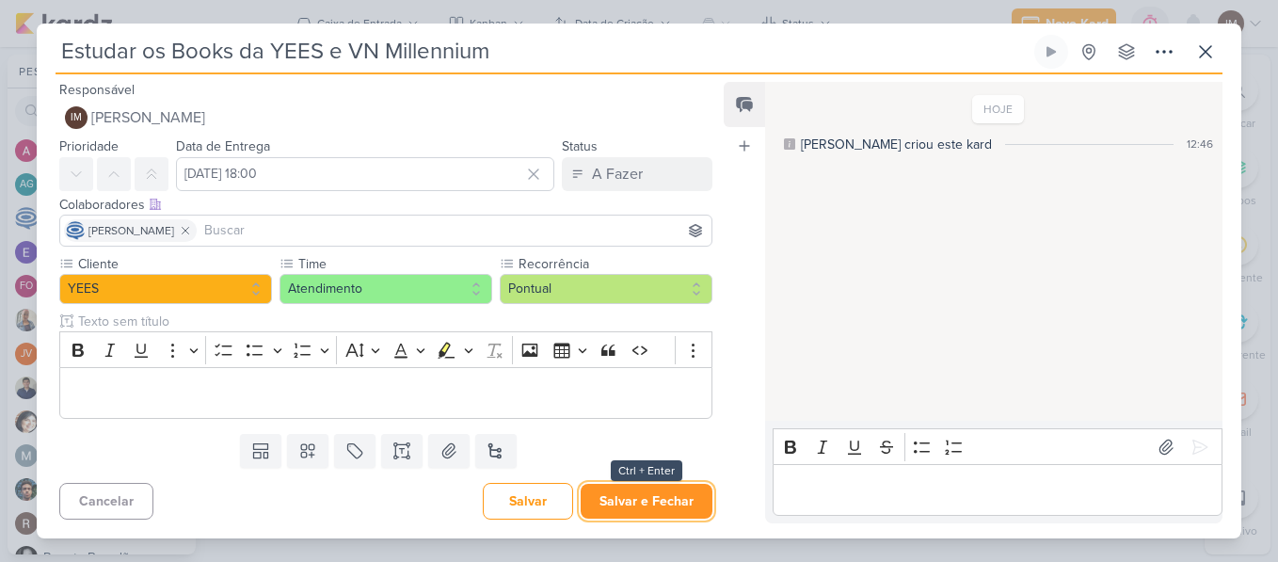
click at [601, 497] on button "Salvar e Fechar" at bounding box center [647, 501] width 132 height 35
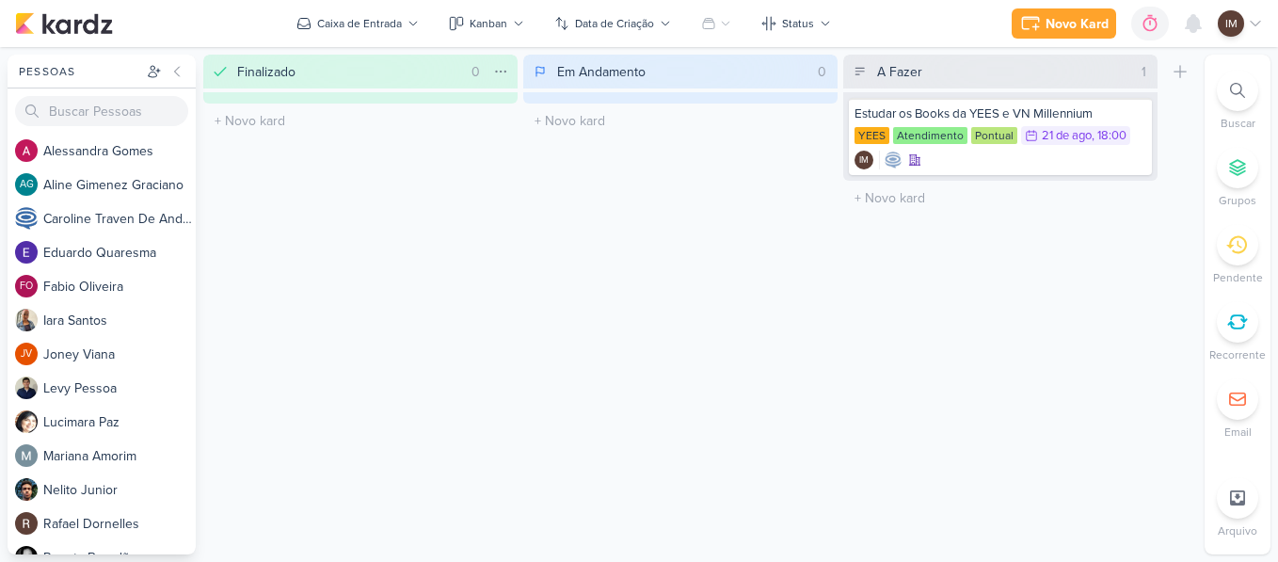
click at [475, 76] on div "0" at bounding box center [476, 72] width 24 height 20
click at [506, 66] on icon at bounding box center [500, 71] width 15 height 15
click at [356, 76] on input "Finalizado" at bounding box center [348, 71] width 231 height 26
click at [496, 71] on icon at bounding box center [501, 71] width 10 height 1
click at [452, 140] on div "Mover Para Direita" at bounding box center [416, 142] width 107 height 20
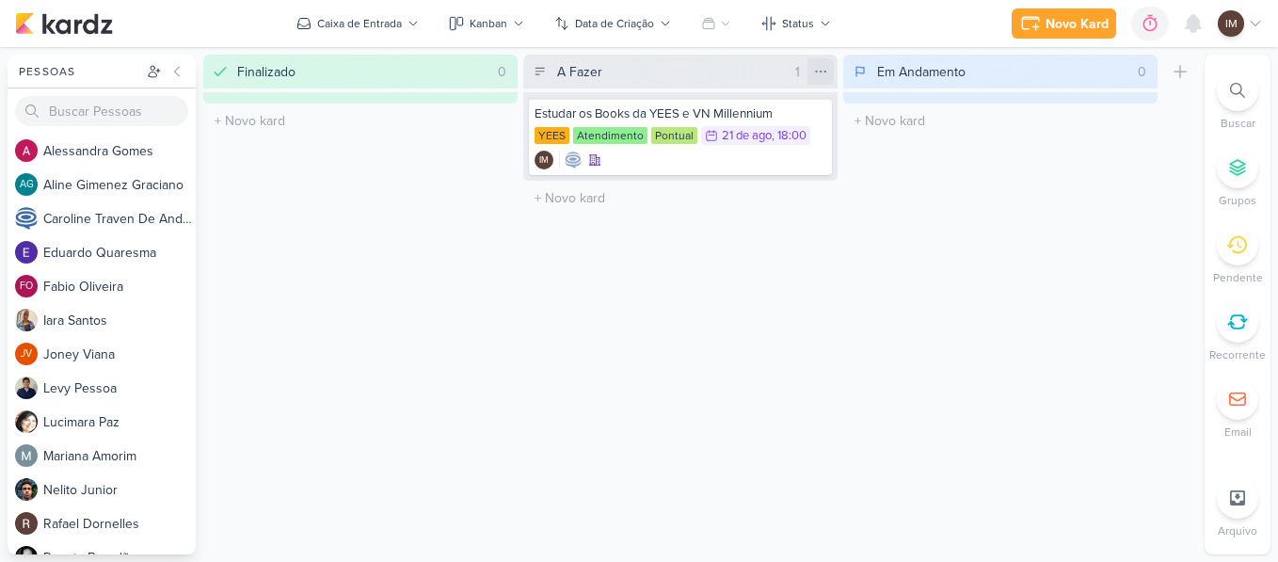
click at [814, 74] on icon at bounding box center [820, 71] width 15 height 15
click at [785, 99] on div "Mover Para Esquerda" at bounding box center [740, 110] width 182 height 31
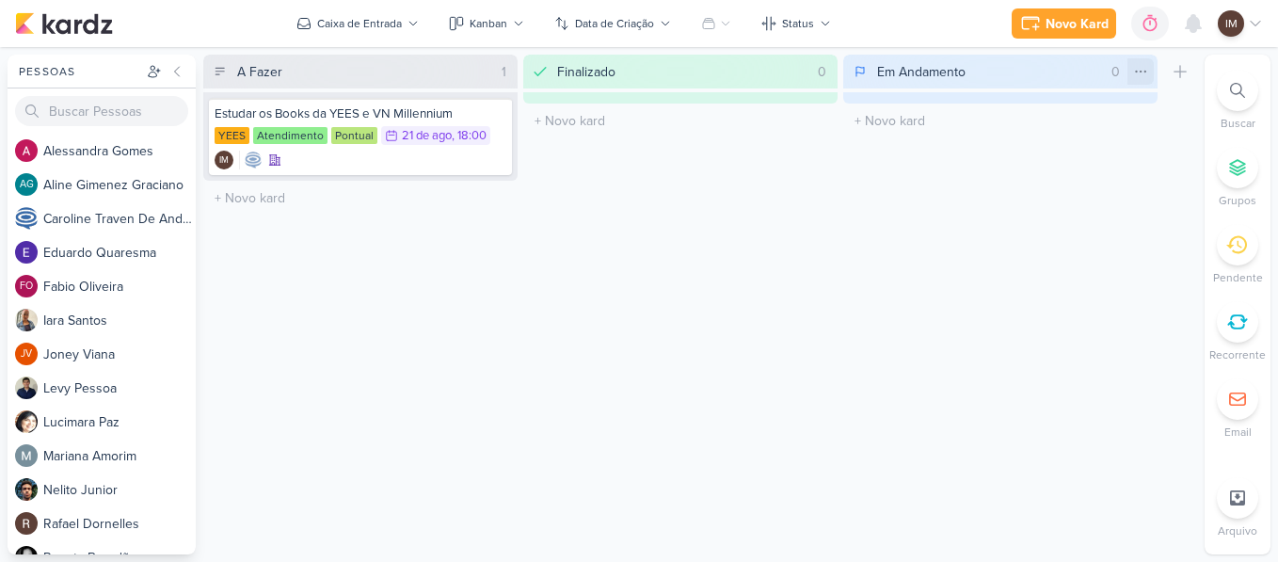
click at [1144, 75] on icon at bounding box center [1140, 71] width 15 height 15
click at [1114, 108] on div "Mover Para Esquerda" at bounding box center [1065, 111] width 125 height 20
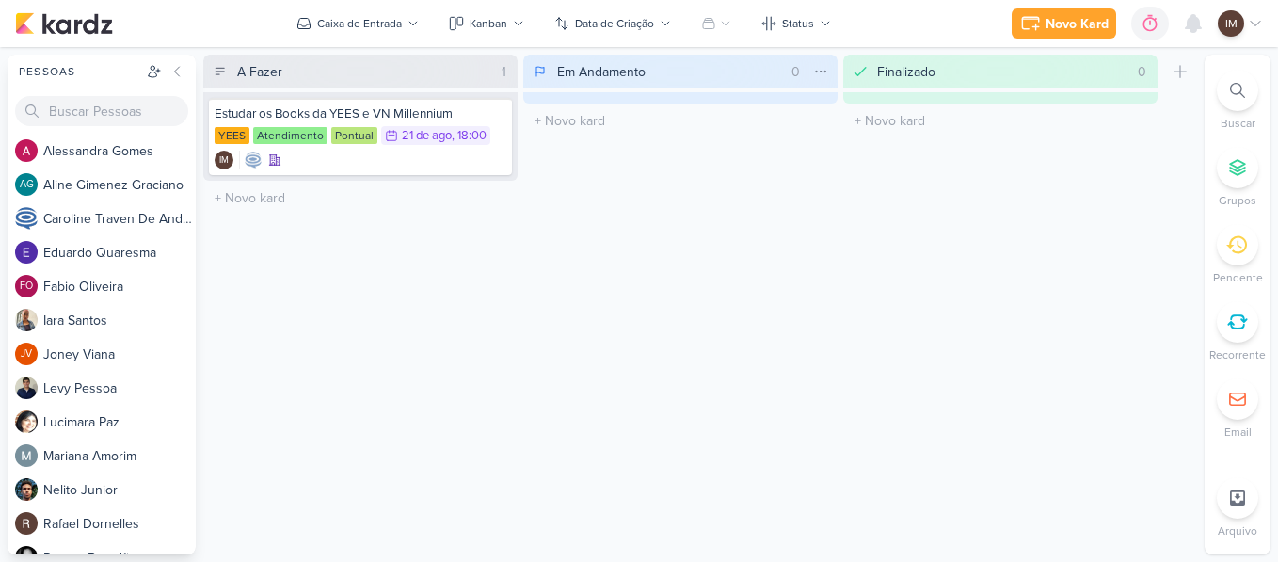
click at [660, 72] on input "Em Andamento" at bounding box center [668, 71] width 231 height 26
type input "Em Aprovação"
click at [568, 255] on div "Em Aprovação 0 Mover Para Esquerda Mover Para Direita [GEOGRAPHIC_DATA] O títul…" at bounding box center [680, 305] width 314 height 500
click at [1179, 66] on icon at bounding box center [1180, 71] width 19 height 19
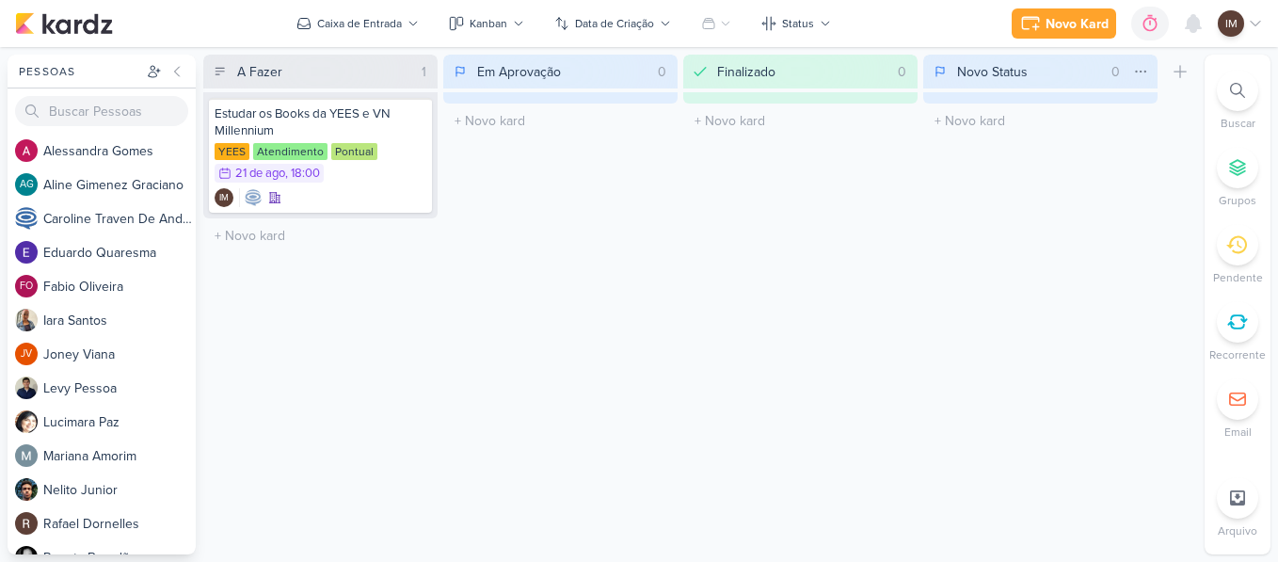
click at [1033, 62] on input "Novo Status" at bounding box center [1028, 71] width 151 height 26
type input "N"
type input "Aguardando"
click at [949, 230] on div "Aguardando 0 Mover Para Esquerda Mover Para Direita [GEOGRAPHIC_DATA] O título …" at bounding box center [1040, 305] width 234 height 500
click at [942, 68] on icon at bounding box center [941, 70] width 8 height 7
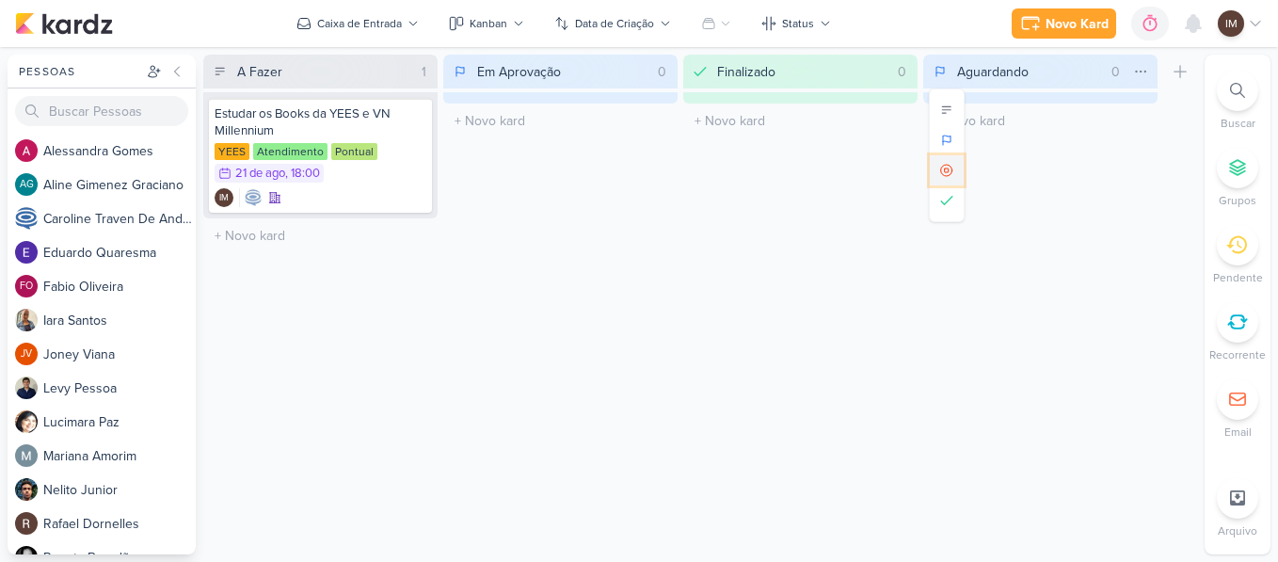
click at [937, 163] on button at bounding box center [947, 170] width 34 height 30
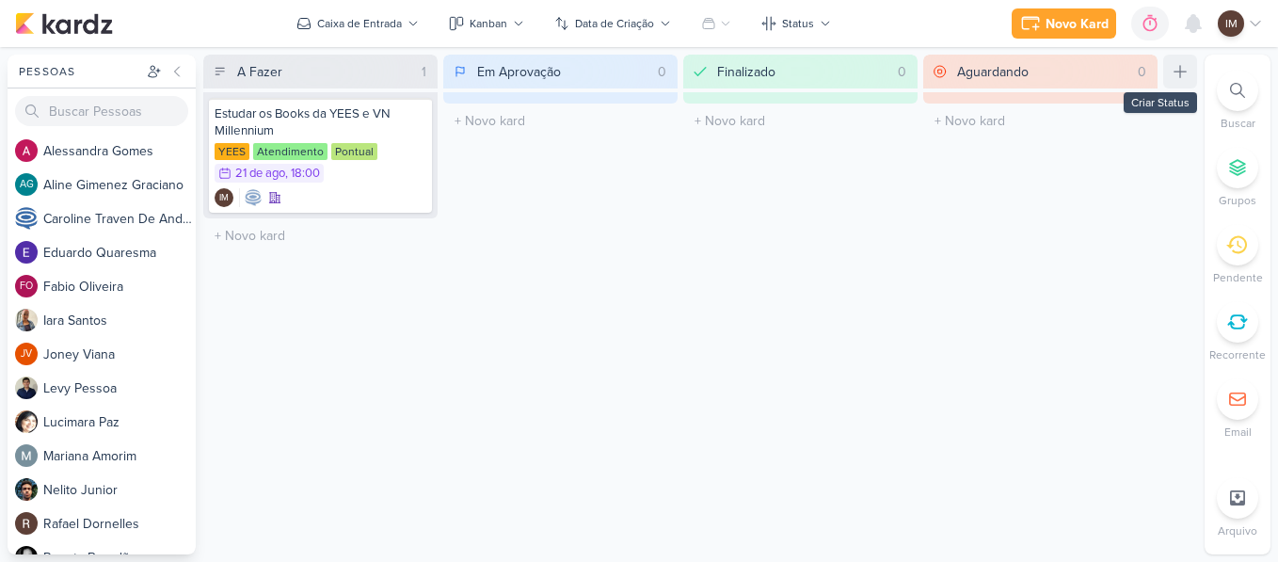
click at [1175, 73] on icon at bounding box center [1180, 71] width 19 height 19
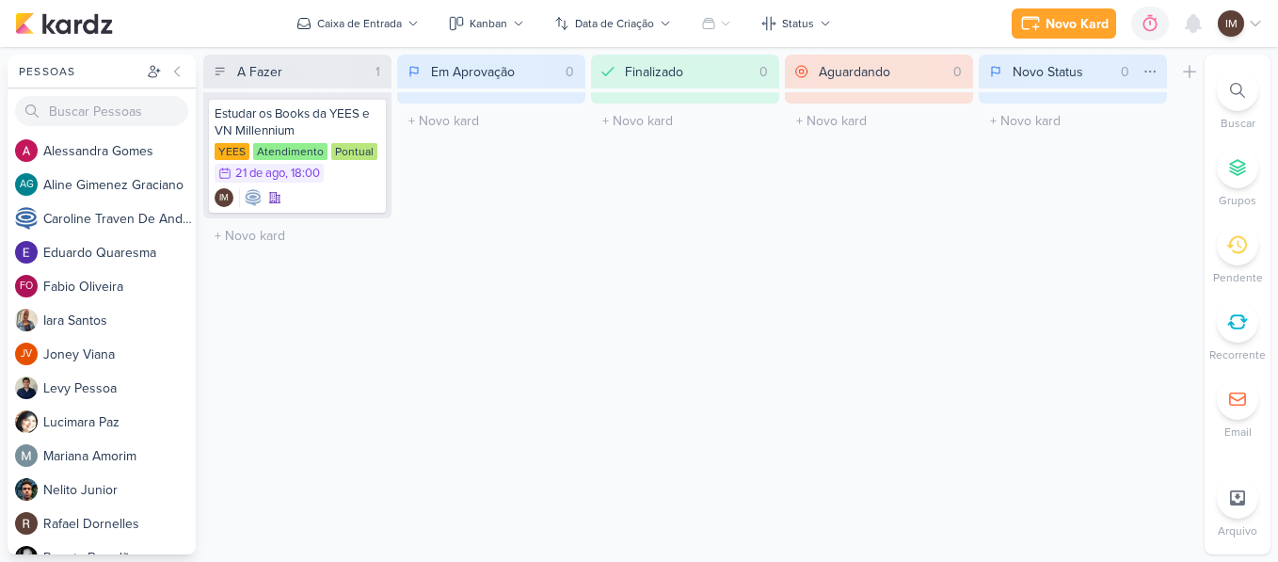
click at [1085, 67] on input "Novo Status" at bounding box center [1061, 71] width 104 height 26
type input "N"
click at [1001, 70] on icon at bounding box center [995, 71] width 11 height 15
type input "Stand by"
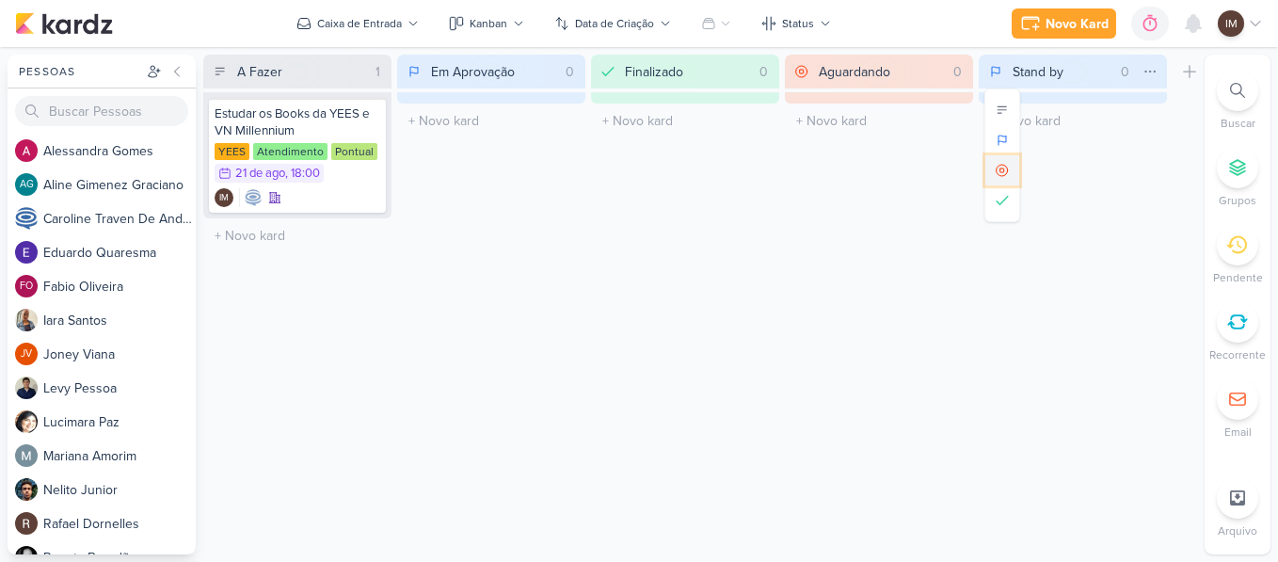
click at [1001, 169] on icon at bounding box center [1003, 170] width 4 height 4
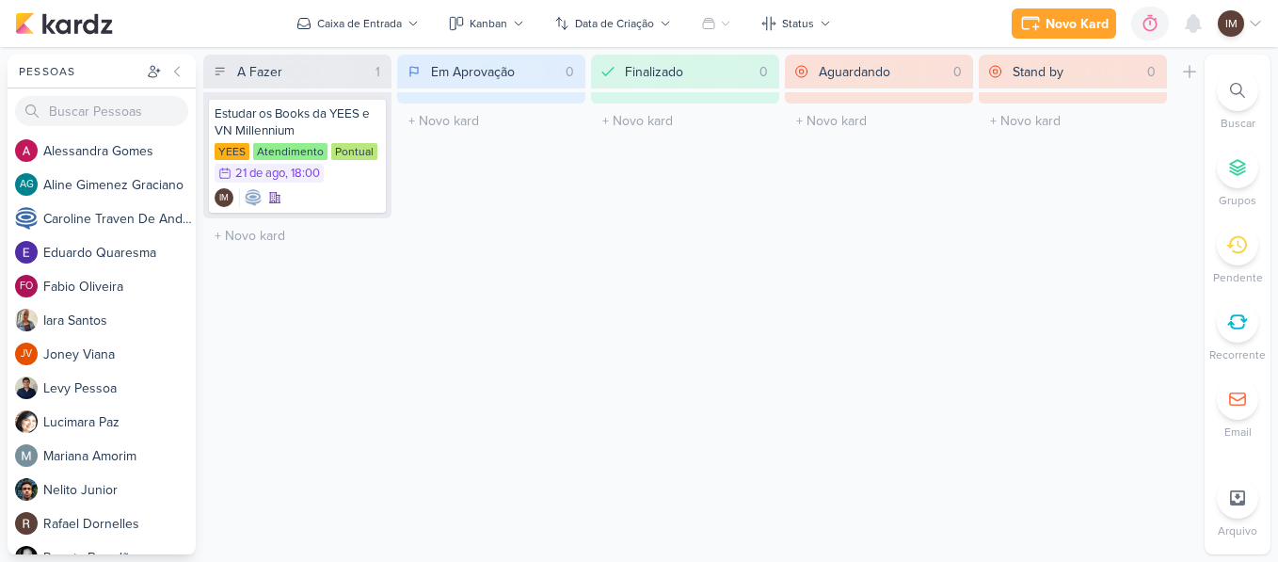
click at [1246, 21] on div "IM" at bounding box center [1240, 23] width 45 height 26
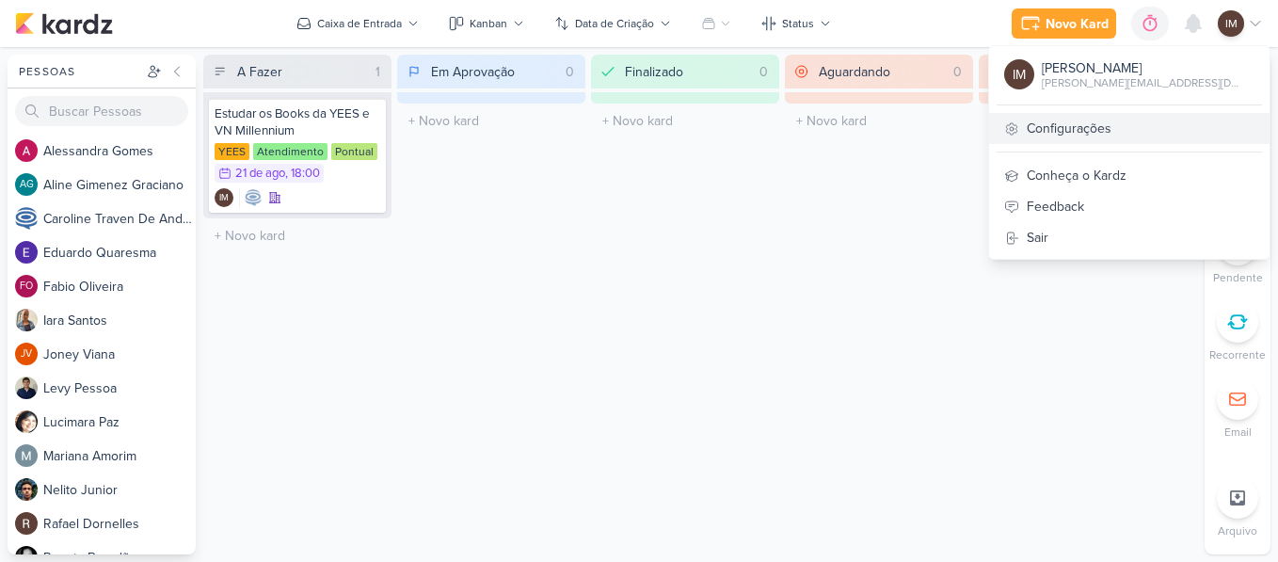
click at [1167, 122] on link "Configurações" at bounding box center [1129, 128] width 280 height 31
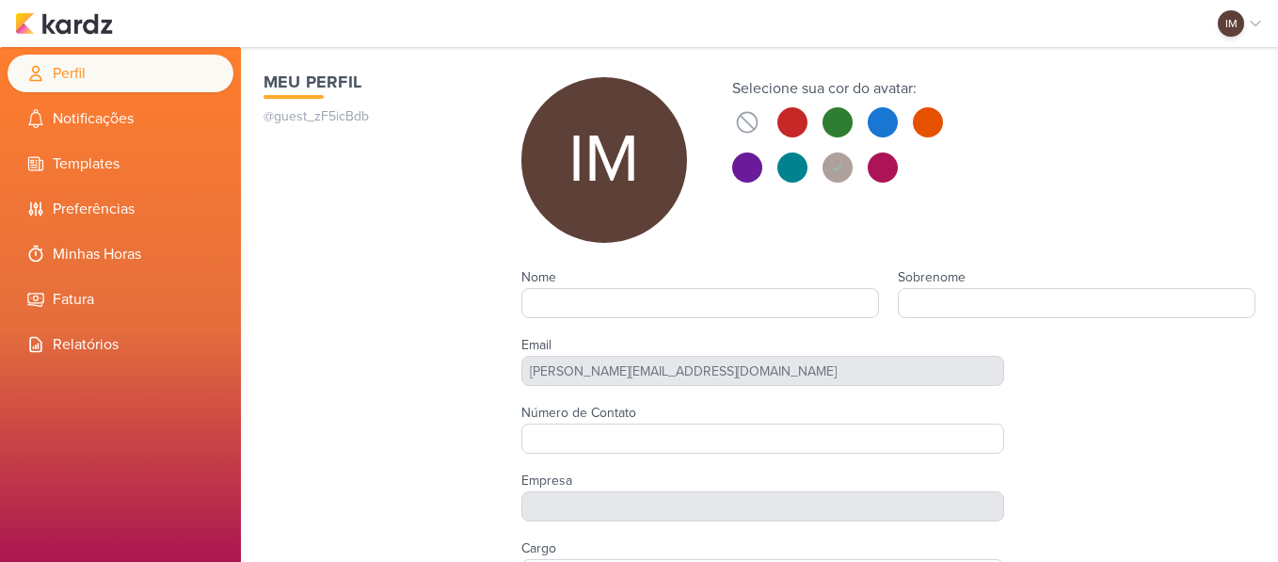
type input "[PERSON_NAME]"
type input "[PERSON_NAME] [PERSON_NAME]"
type input "Click Target"
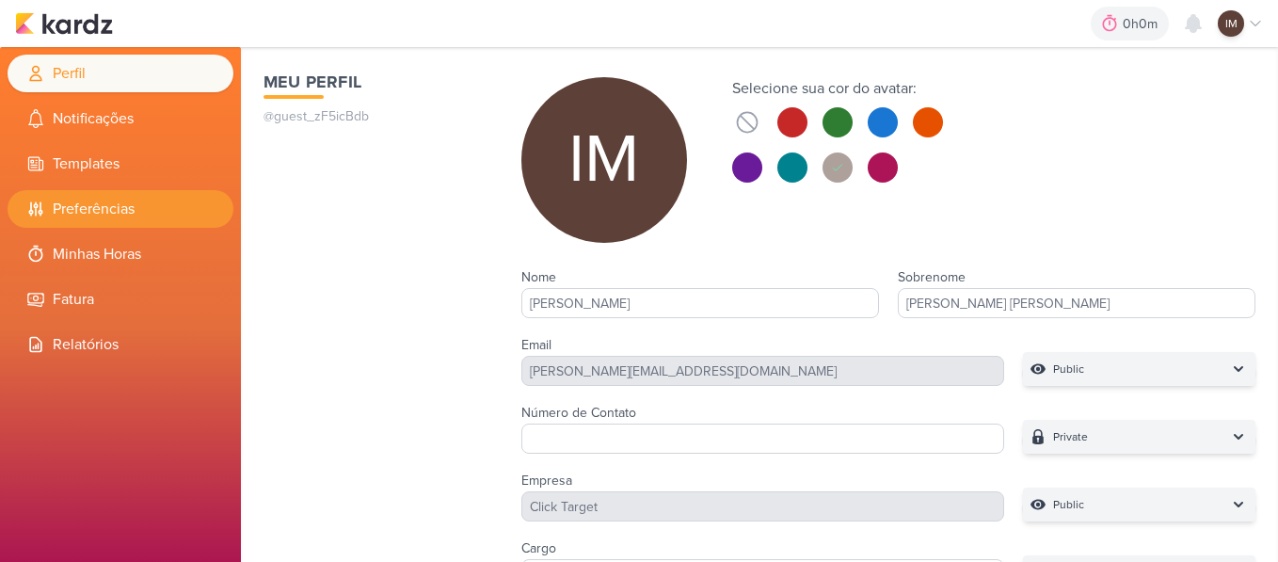
click at [43, 201] on icon at bounding box center [35, 209] width 19 height 19
select select "pt-BR"
select select "America/Sao_Paulo"
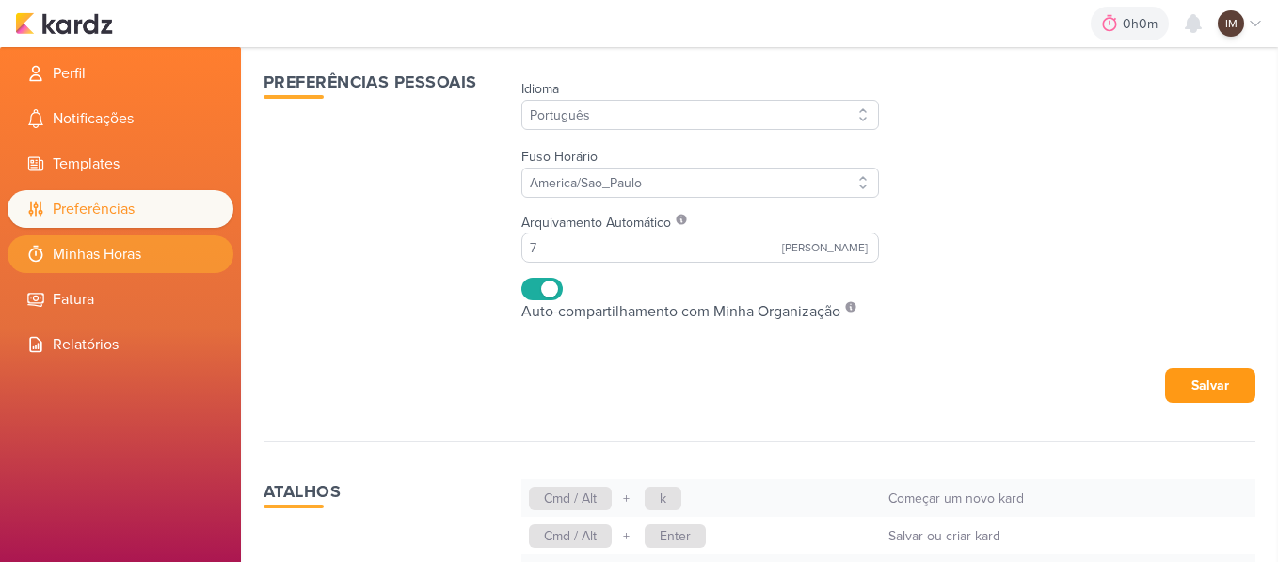
click at [156, 259] on li "Minhas Horas" at bounding box center [121, 254] width 226 height 38
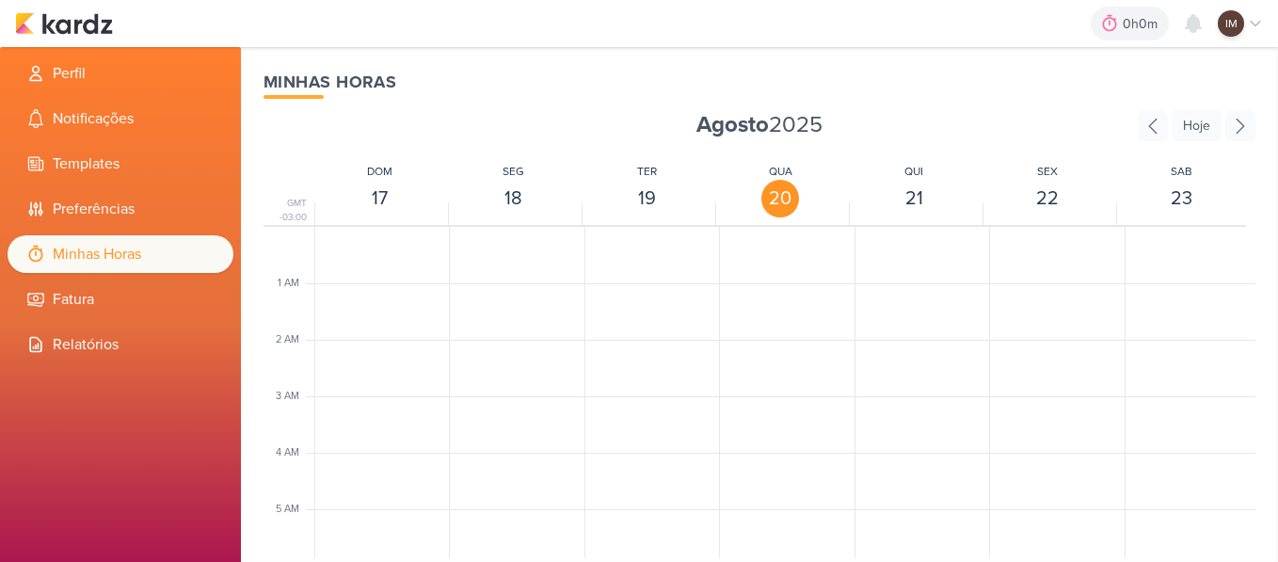
scroll to position [444, 0]
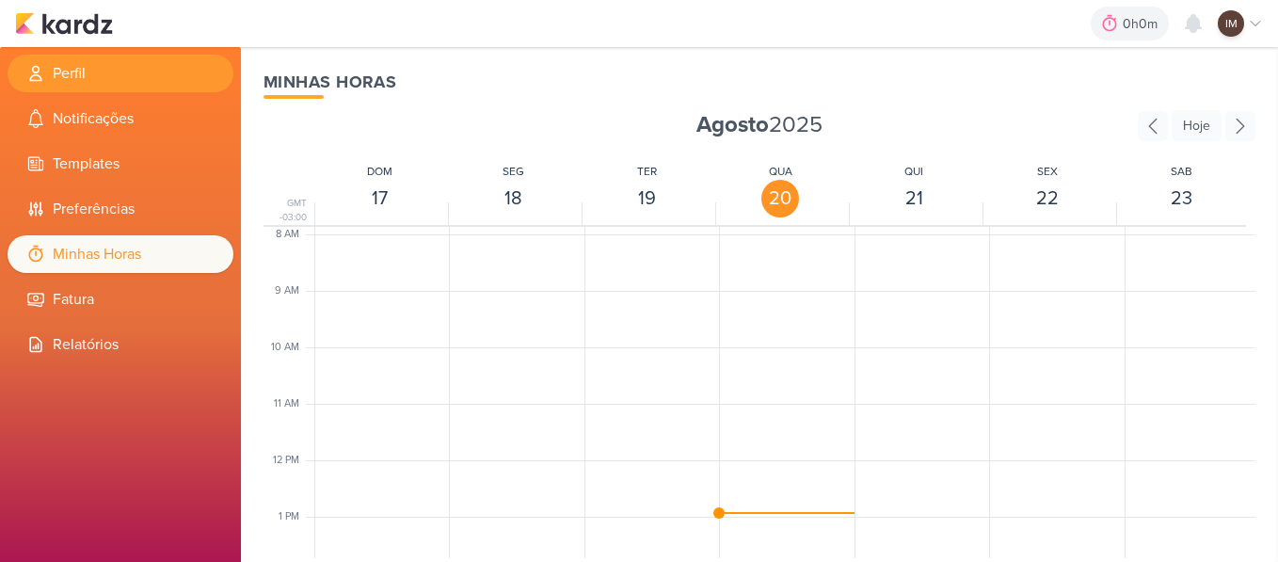
click at [108, 66] on li "Perfil" at bounding box center [121, 74] width 226 height 38
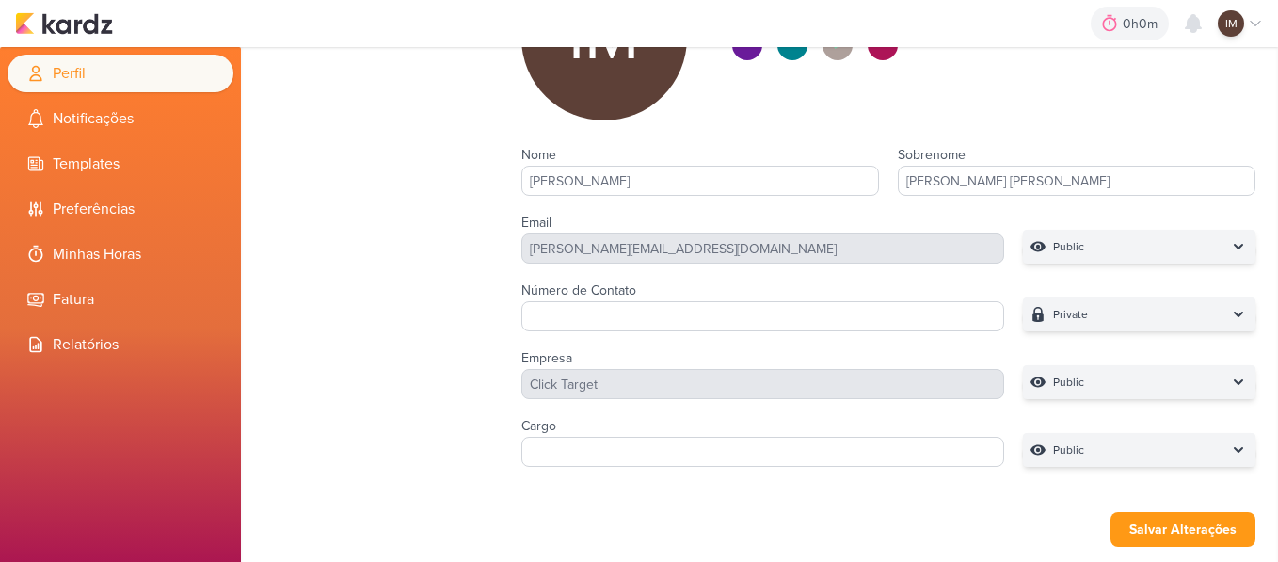
scroll to position [90, 0]
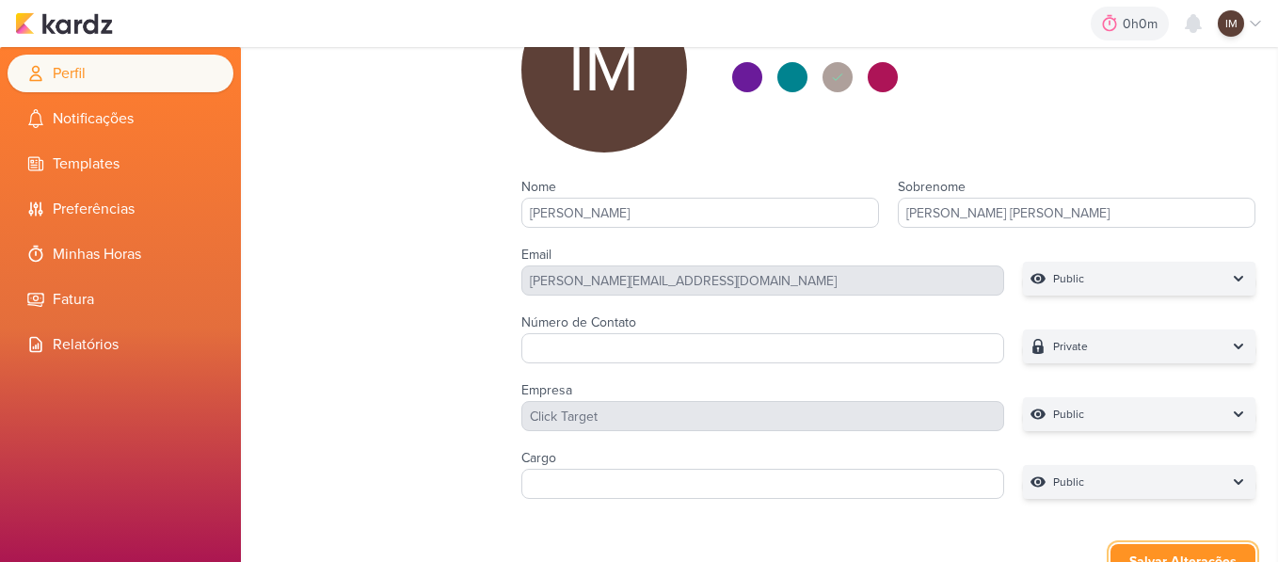
click at [1165, 546] on button "Salvar Alterações" at bounding box center [1183, 561] width 145 height 35
click at [1167, 551] on button "Salvar Alterações" at bounding box center [1183, 561] width 145 height 35
click at [48, 17] on img at bounding box center [64, 23] width 98 height 23
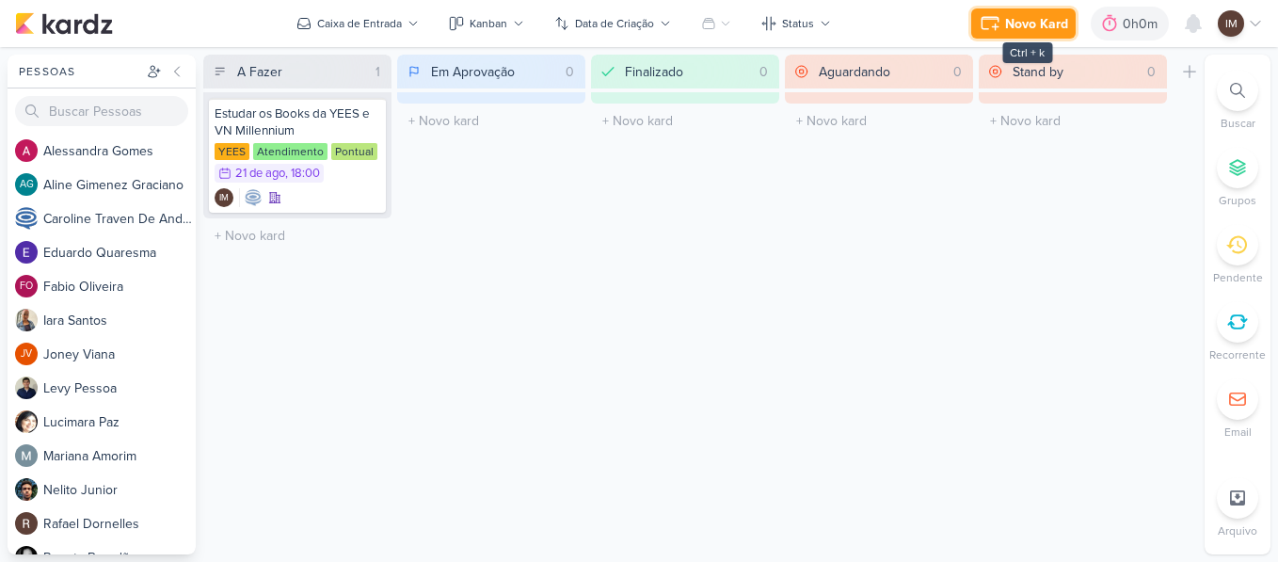
click at [1049, 23] on div "Novo Kard" at bounding box center [1036, 24] width 63 height 20
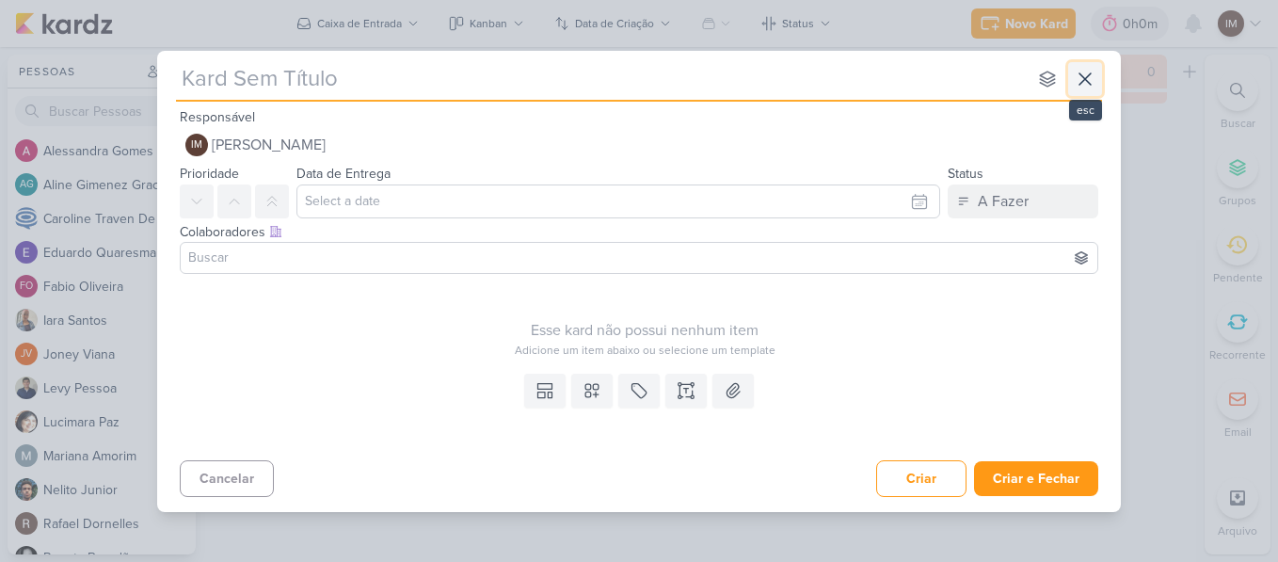
click at [1079, 79] on icon at bounding box center [1085, 79] width 23 height 23
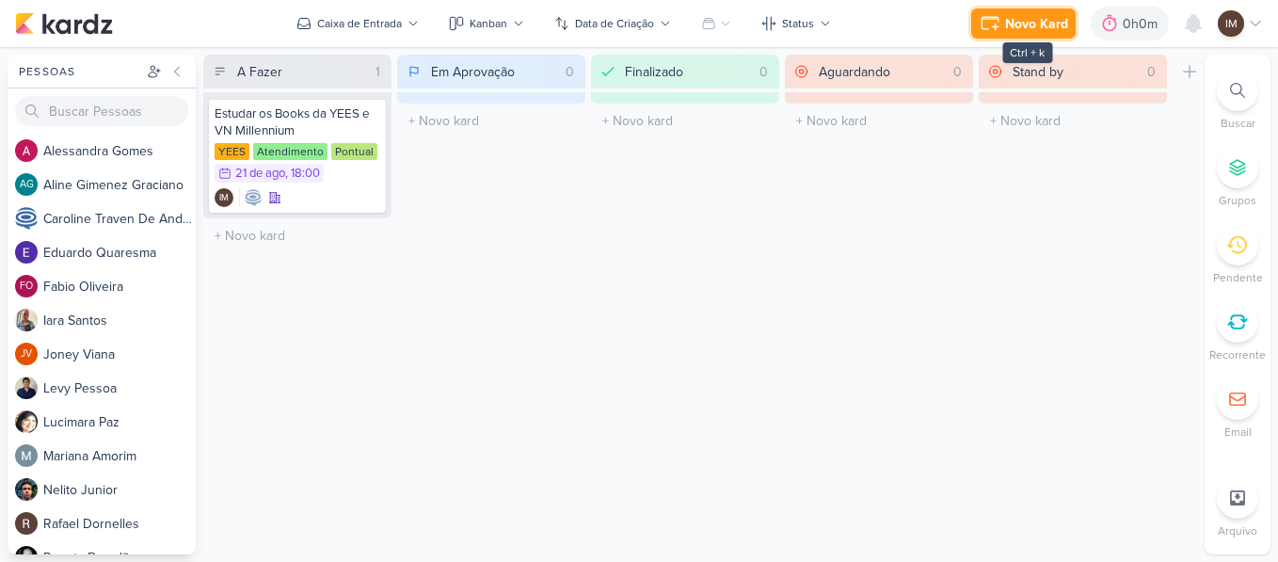
click at [998, 21] on icon at bounding box center [990, 23] width 23 height 23
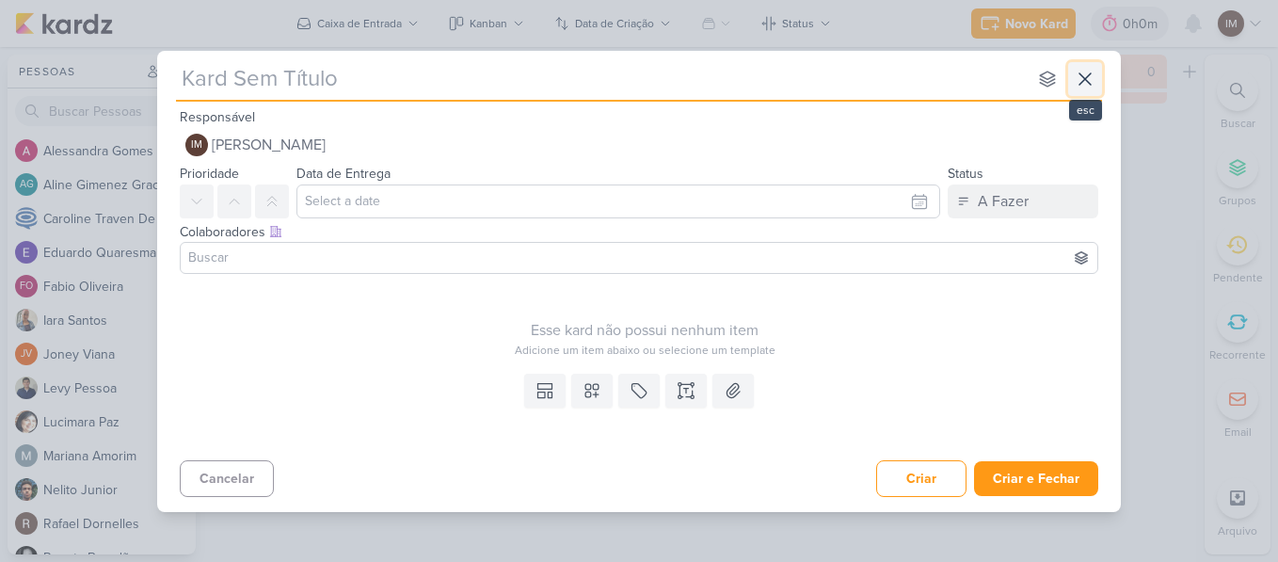
click at [1082, 70] on icon at bounding box center [1085, 79] width 23 height 23
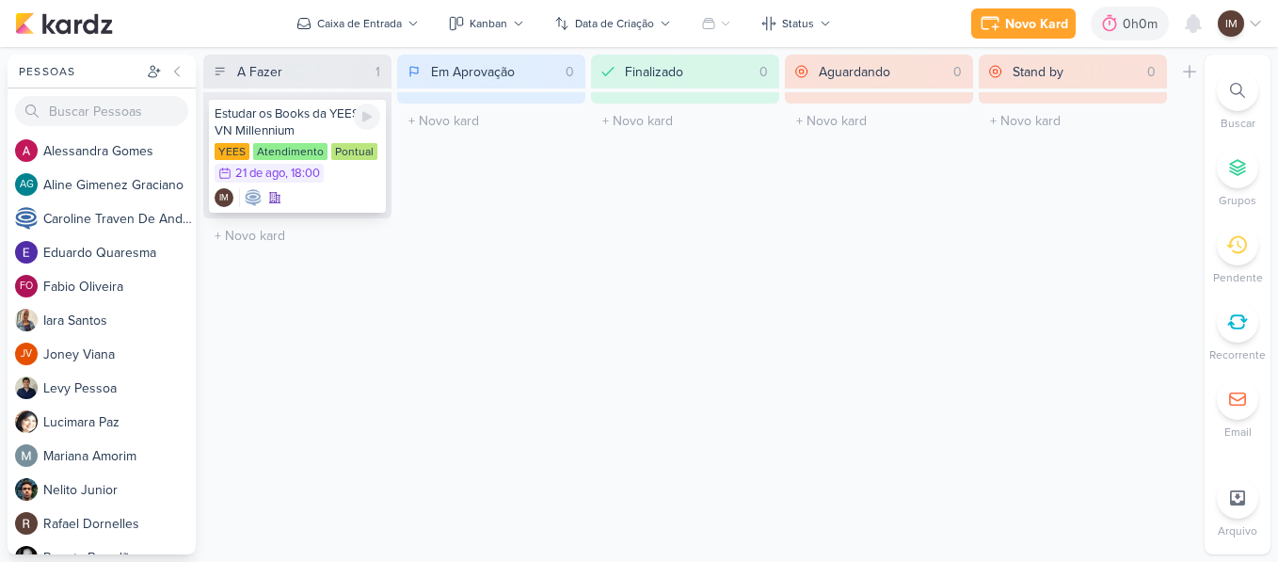
click at [340, 189] on div "IM" at bounding box center [298, 197] width 166 height 19
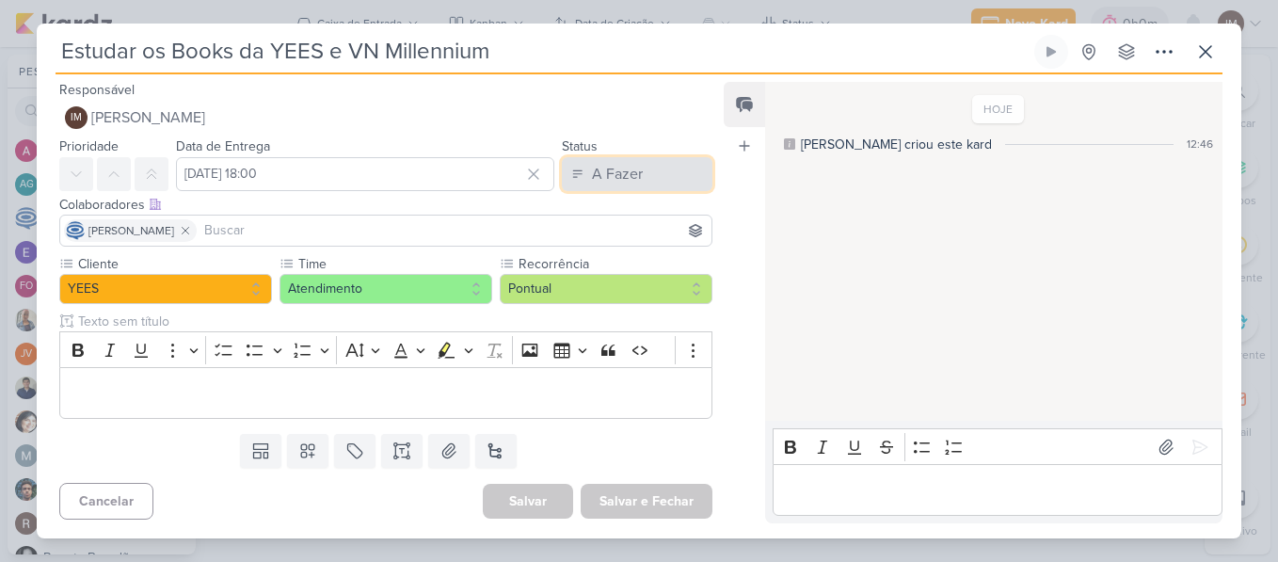
click at [660, 173] on button "A Fazer" at bounding box center [637, 174] width 151 height 34
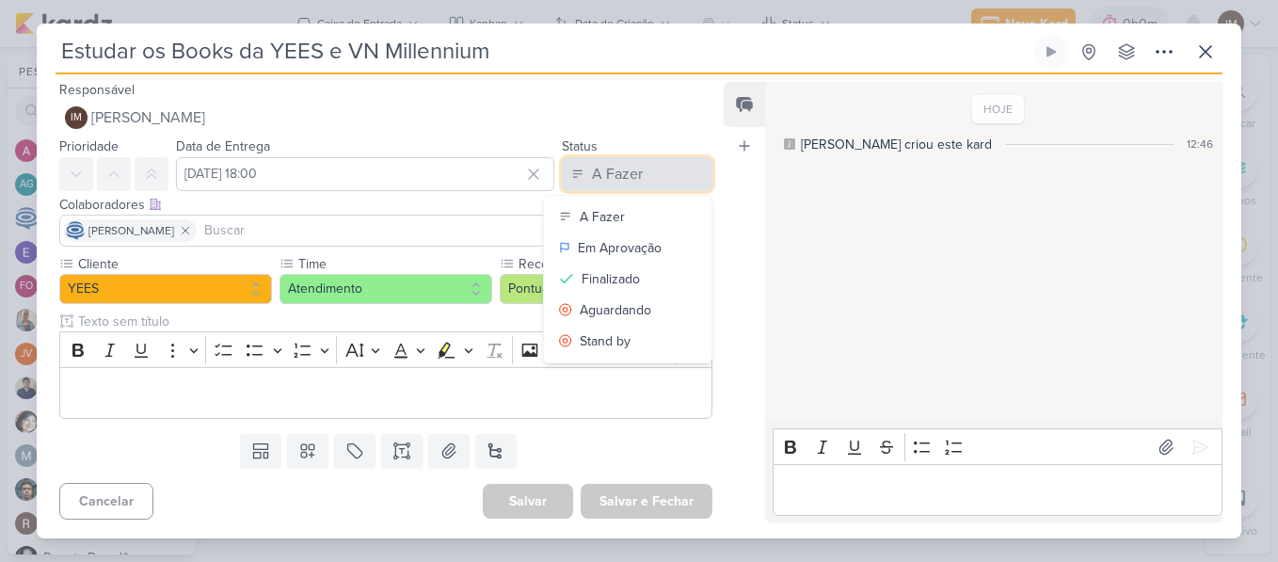
click at [660, 173] on button "A Fazer" at bounding box center [637, 174] width 151 height 34
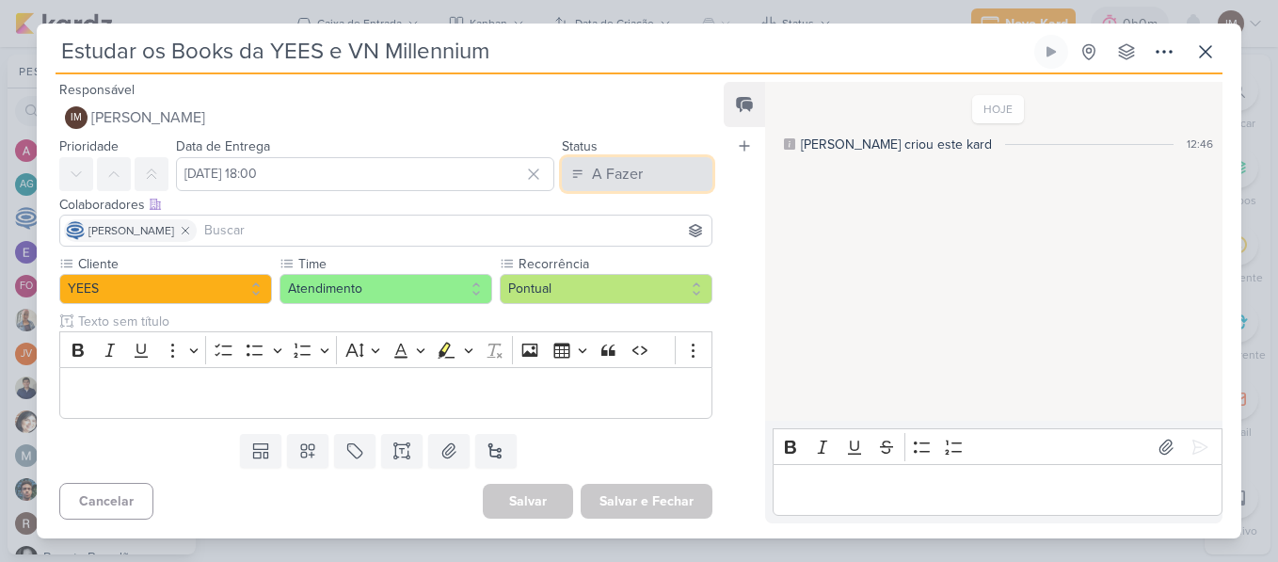
click at [660, 173] on button "A Fazer" at bounding box center [637, 174] width 151 height 34
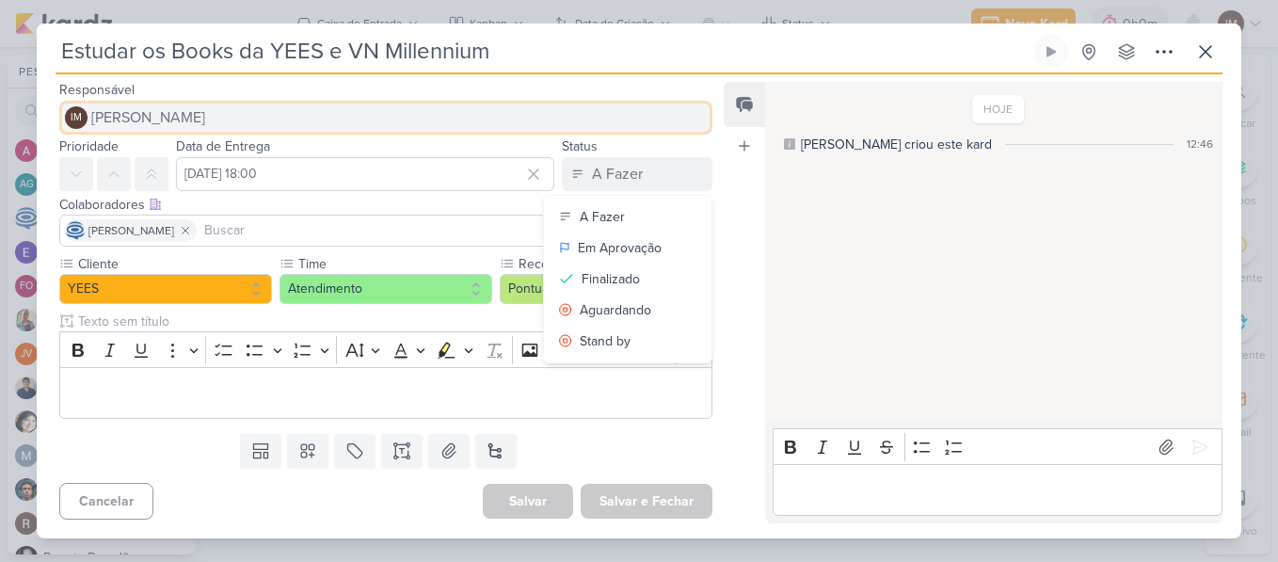
click at [670, 109] on button "IM Isabella Machado Guimarães" at bounding box center [385, 118] width 653 height 34
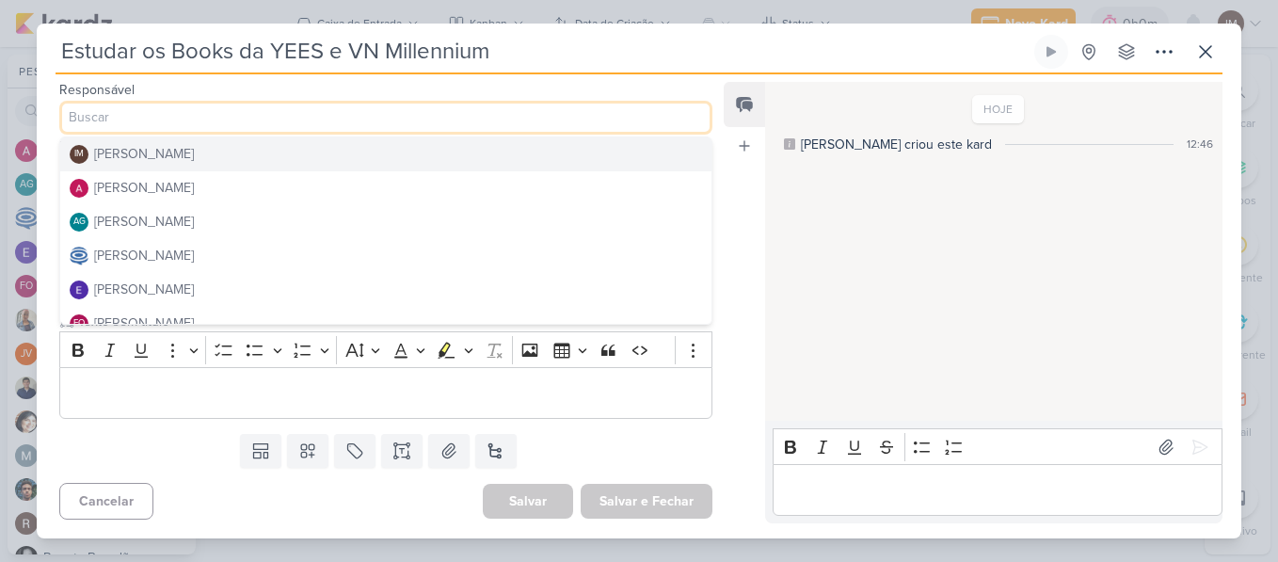
click at [740, 254] on div "Feed Atrelar email Solte o email para atrelar ao kard" at bounding box center [744, 302] width 41 height 441
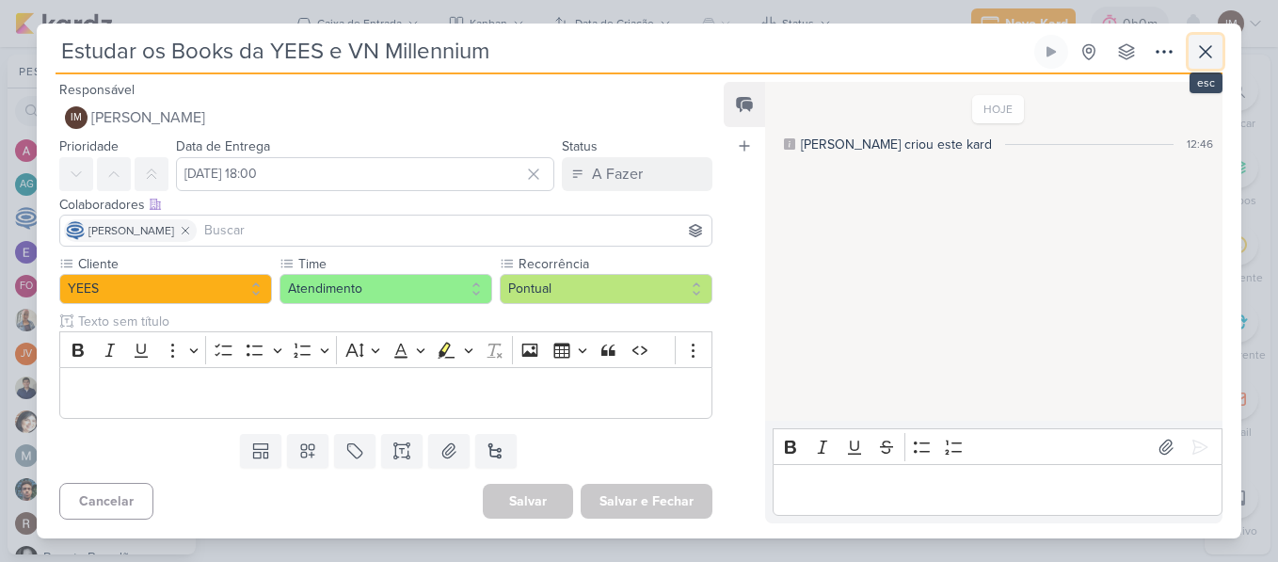
click at [1206, 52] on icon at bounding box center [1205, 51] width 11 height 11
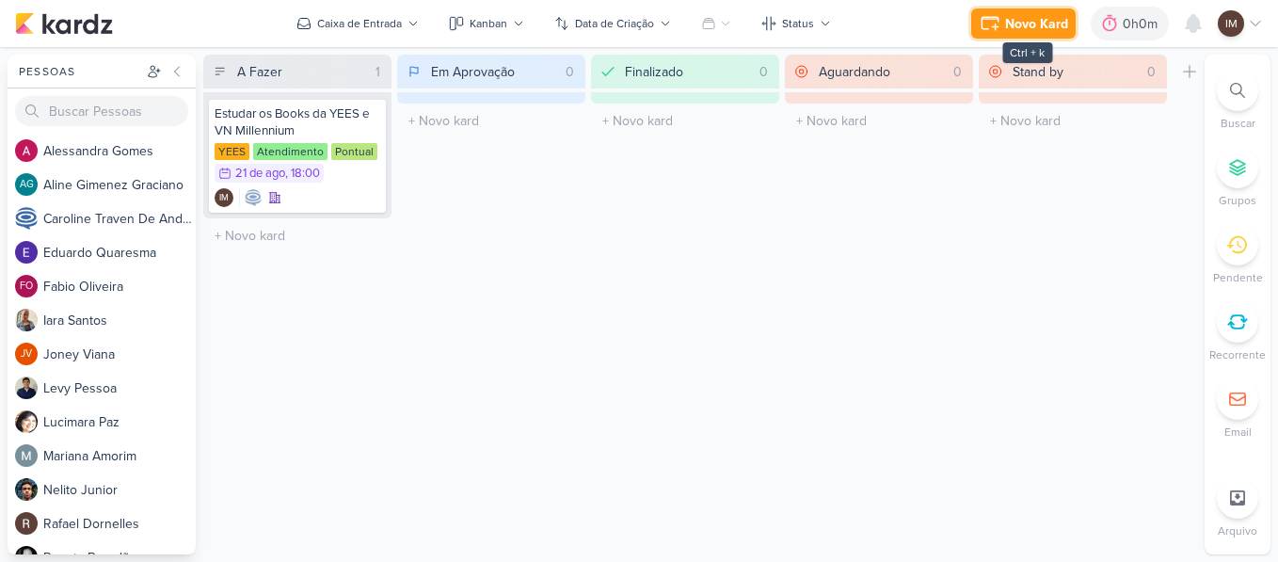
click at [1050, 25] on div "Novo Kard" at bounding box center [1036, 24] width 63 height 20
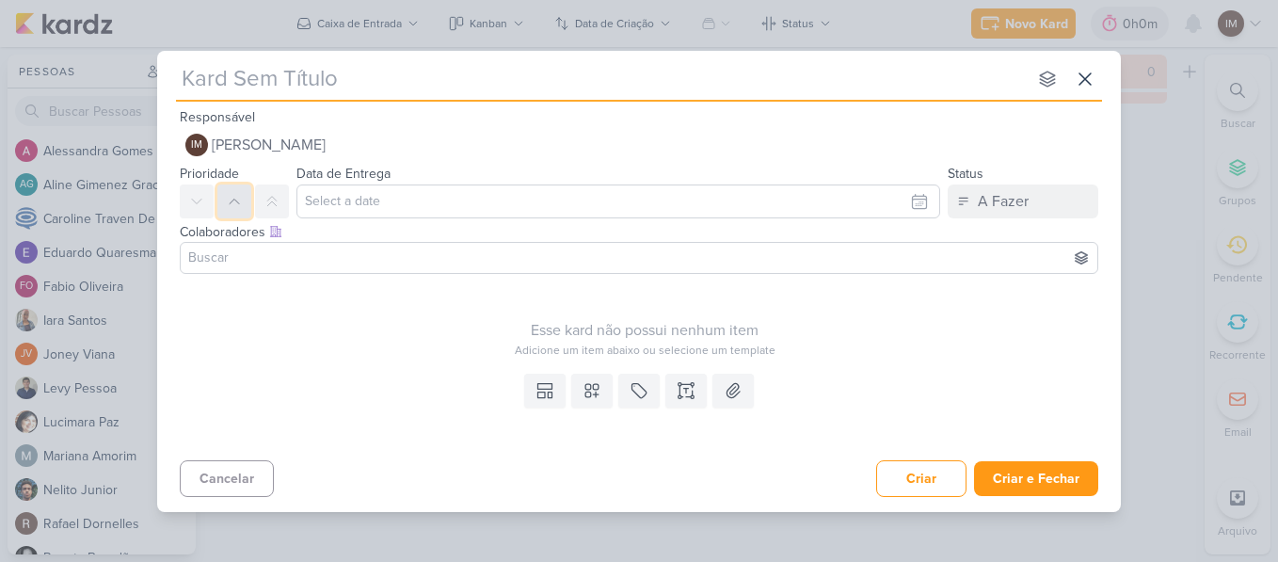
click at [232, 205] on icon at bounding box center [234, 201] width 15 height 15
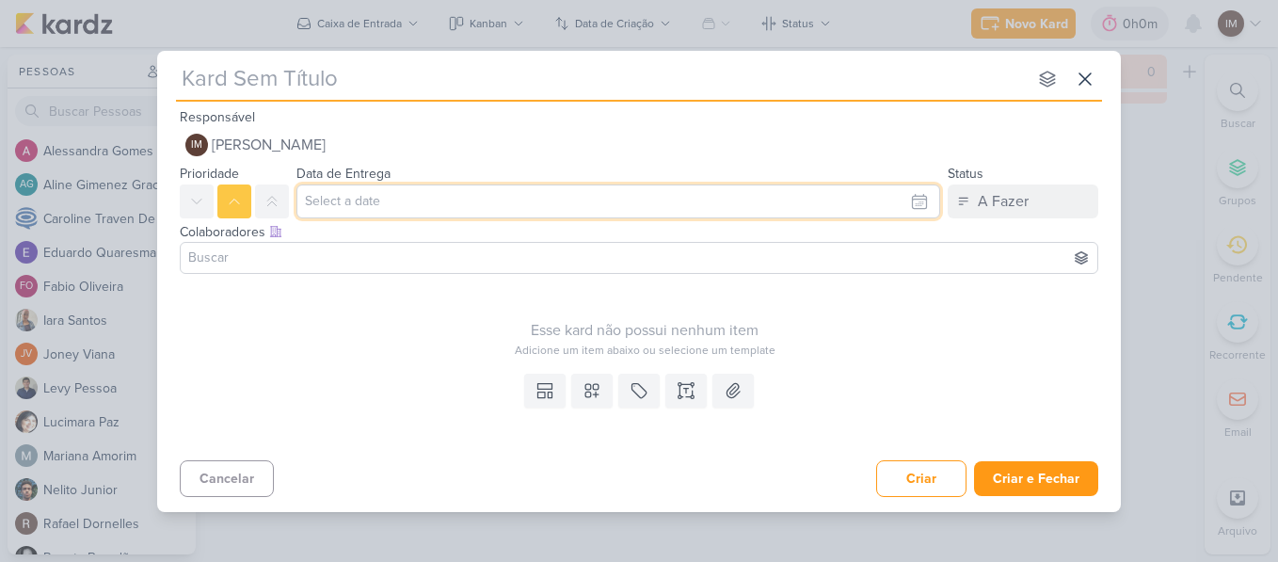
click at [333, 202] on input "text" at bounding box center [618, 201] width 644 height 34
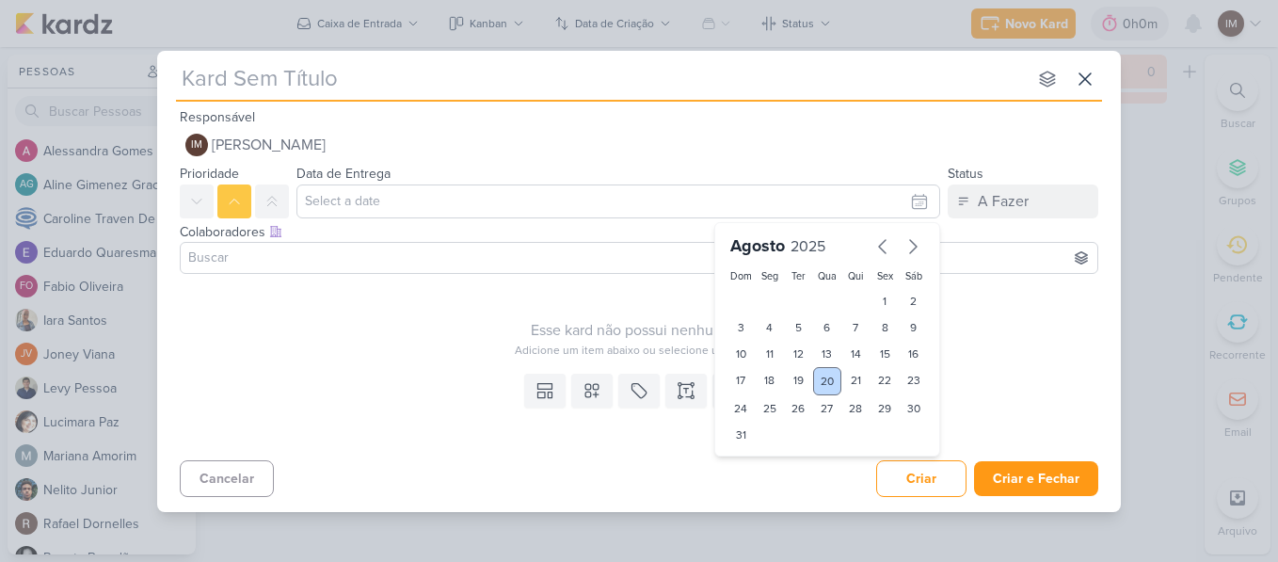
click at [829, 381] on div "20" at bounding box center [827, 381] width 29 height 28
type input "20 de agosto de 2025 às 23:59"
click at [768, 464] on select "00 01 02 03 04 05 06 07 08 09 10 11 12 13 14 15 16 17 18 19 20 21 22 23" at bounding box center [770, 467] width 26 height 23
select select "14"
click at [757, 456] on select "00 01 02 03 04 05 06 07 08 09 10 11 12 13 14 15 16 17 18 19 20 21 22 23" at bounding box center [770, 467] width 26 height 23
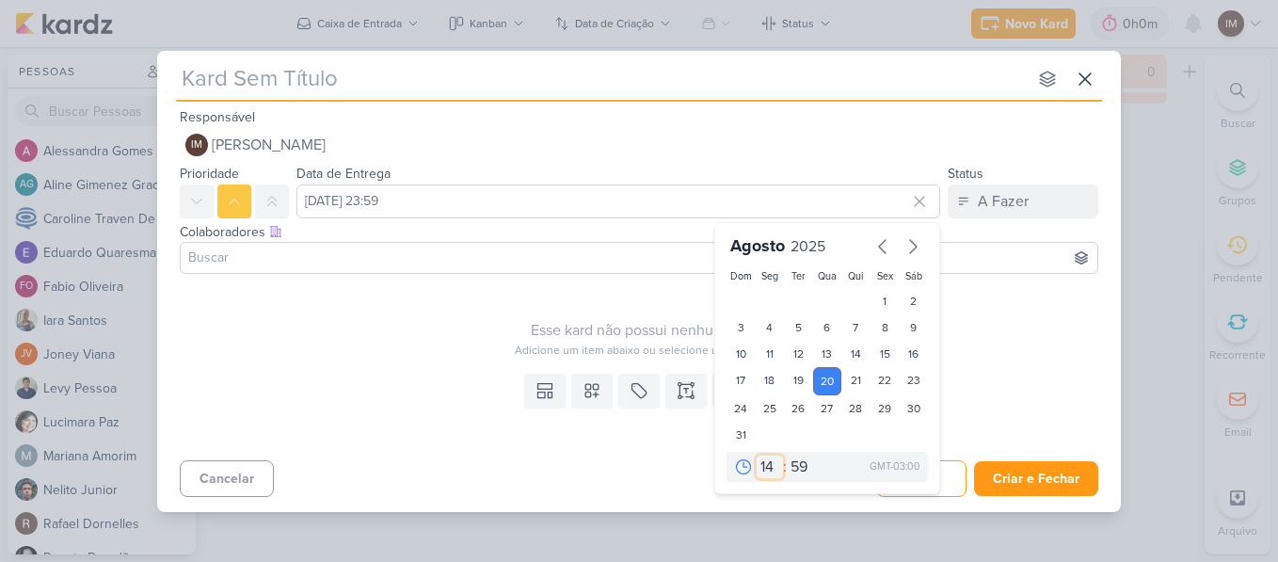
type input "20 de agosto de 2025 às 14:59"
click at [798, 462] on select "00 05 10 15 20 25 30 35 40 45 50 55 59" at bounding box center [800, 467] width 26 height 23
select select "0"
click at [787, 456] on select "00 05 10 15 20 25 30 35 40 45 50 55 59" at bounding box center [800, 467] width 26 height 23
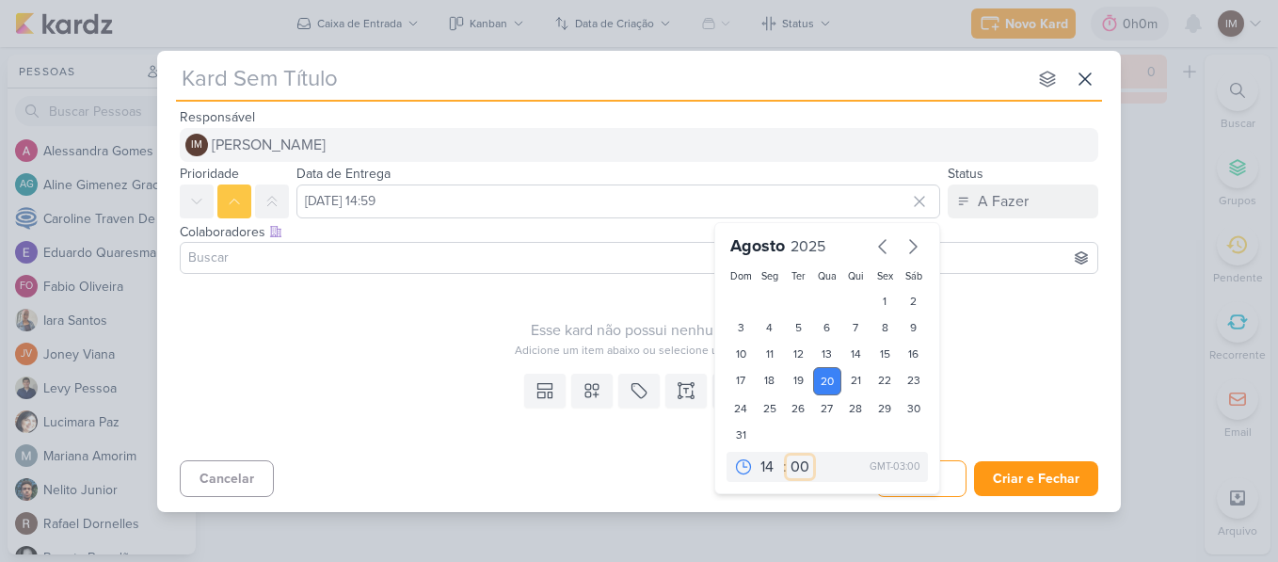
type input "20 de agosto de 2025 às 14:00"
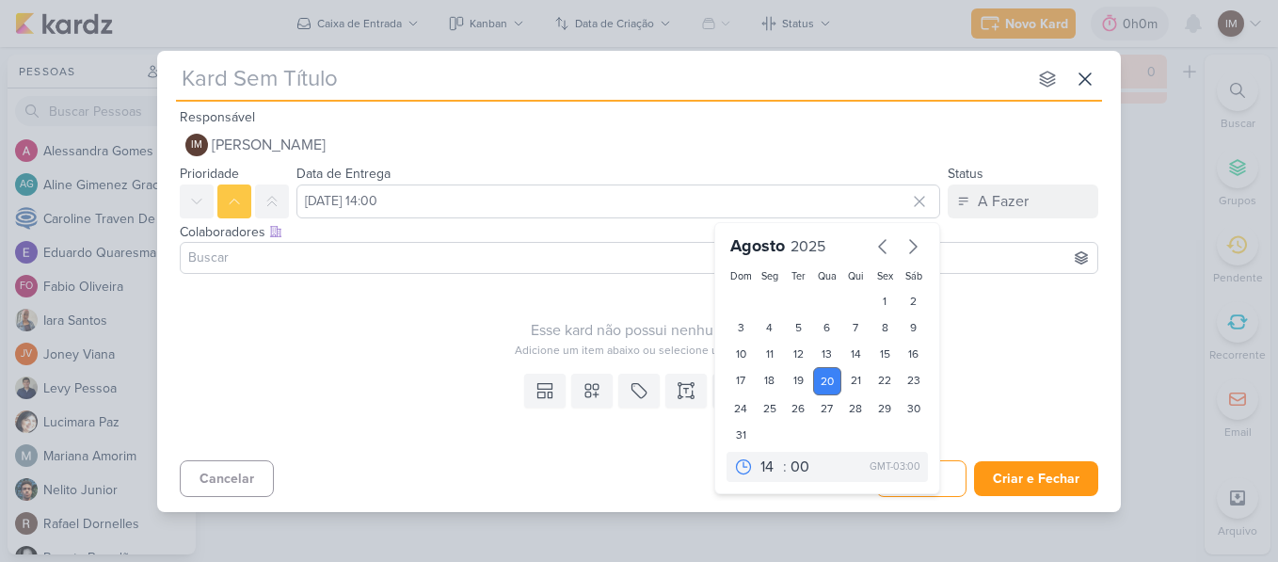
click at [489, 89] on input "text" at bounding box center [601, 79] width 851 height 34
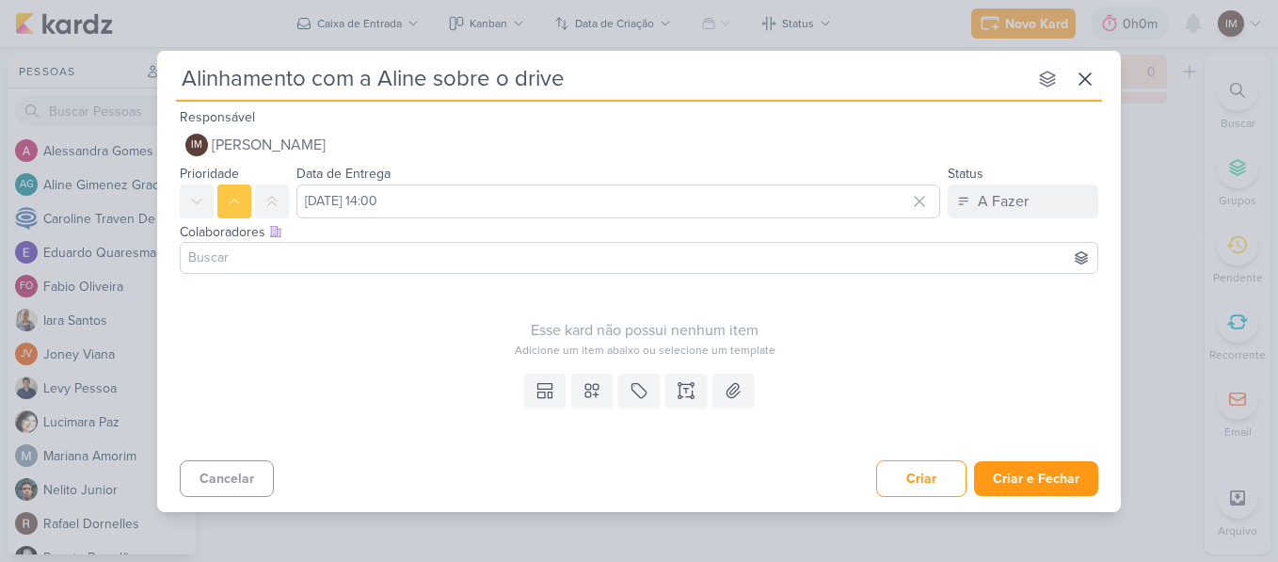
type input "Alinhamento com a Aline sobre o drive"
click at [437, 258] on input at bounding box center [638, 258] width 909 height 23
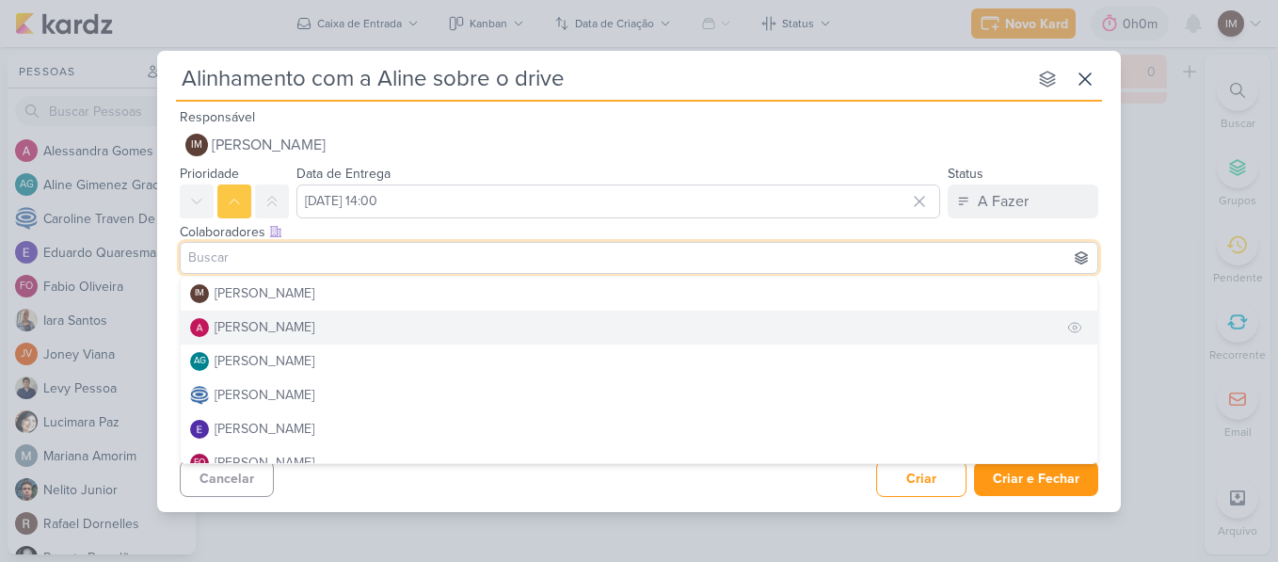
click at [400, 323] on button "[PERSON_NAME]" at bounding box center [639, 328] width 917 height 34
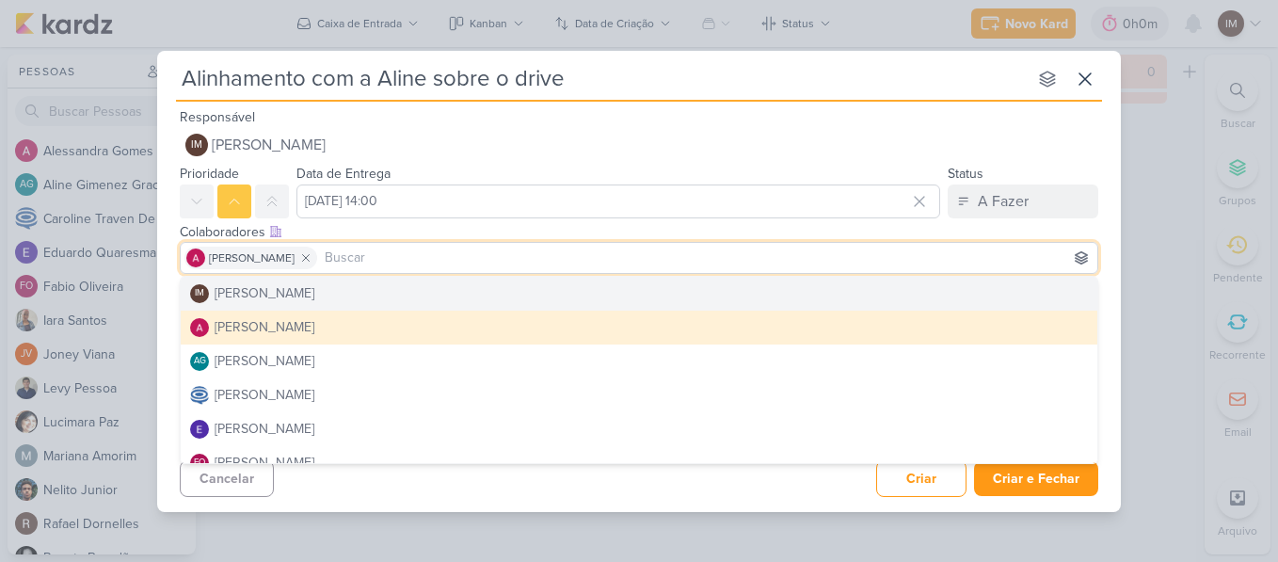
click at [1108, 289] on div "Esse kard não possui nenhum item Adicione um item abaixo ou selecione um templa…" at bounding box center [645, 319] width 930 height 77
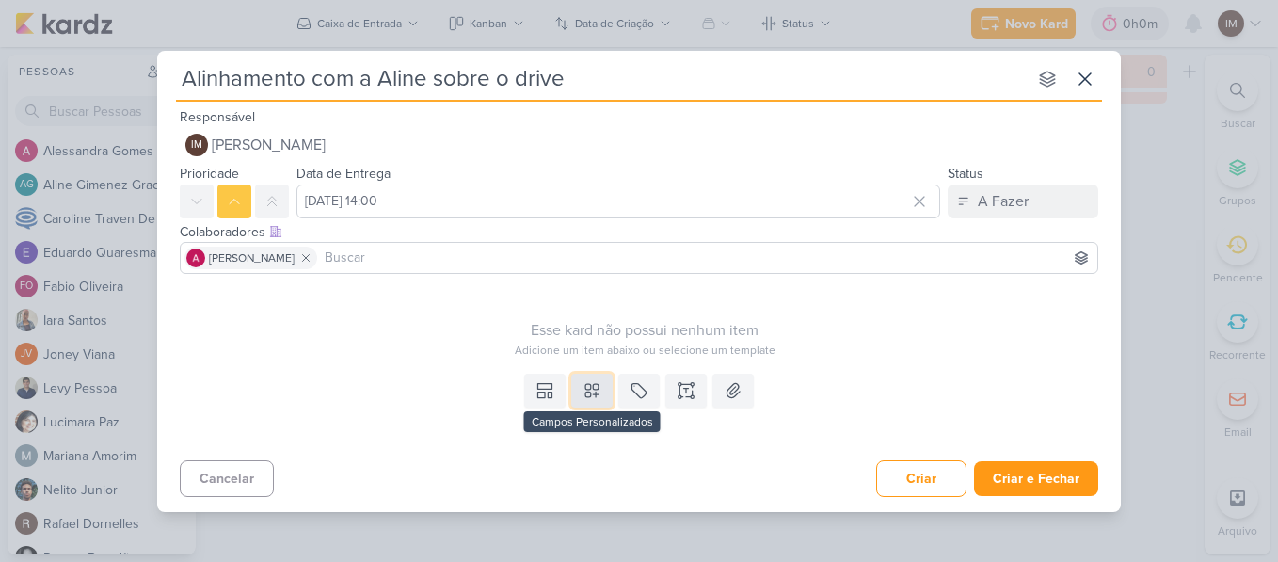
click at [585, 390] on icon at bounding box center [592, 390] width 19 height 19
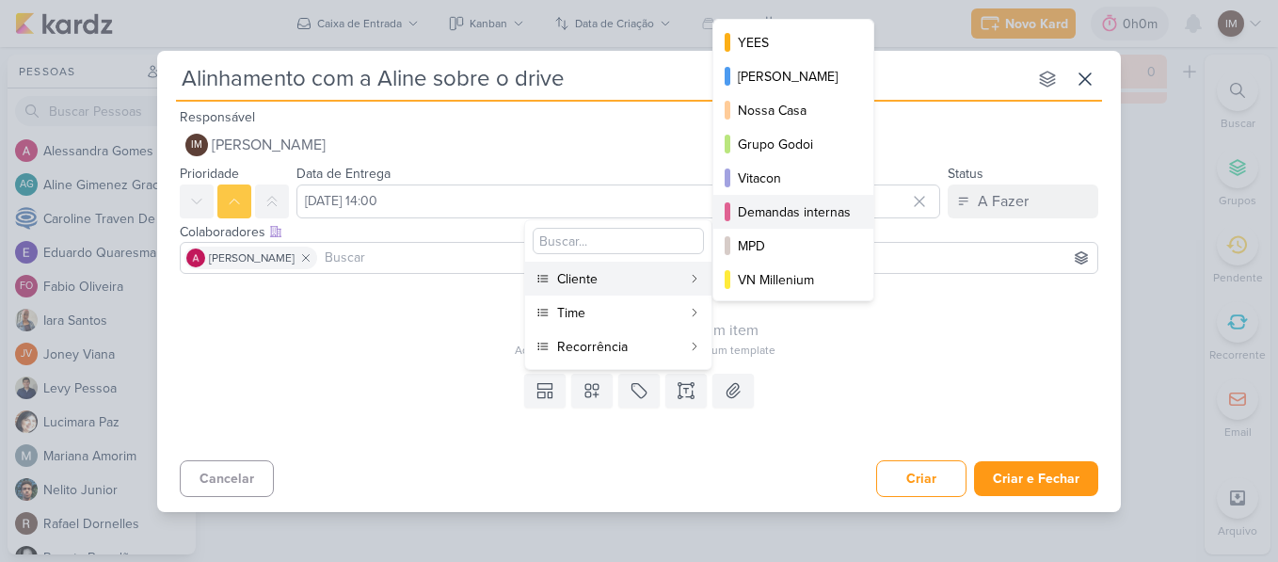
click at [772, 205] on div "Demandas internas" at bounding box center [794, 212] width 113 height 20
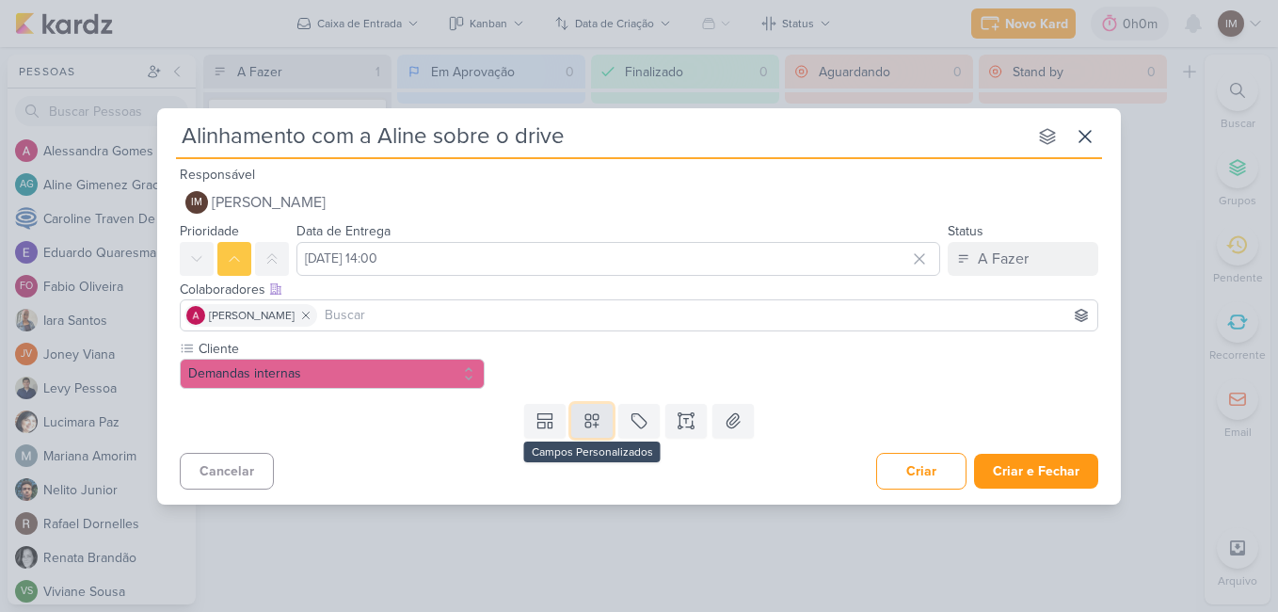
click at [585, 430] on button at bounding box center [591, 421] width 41 height 34
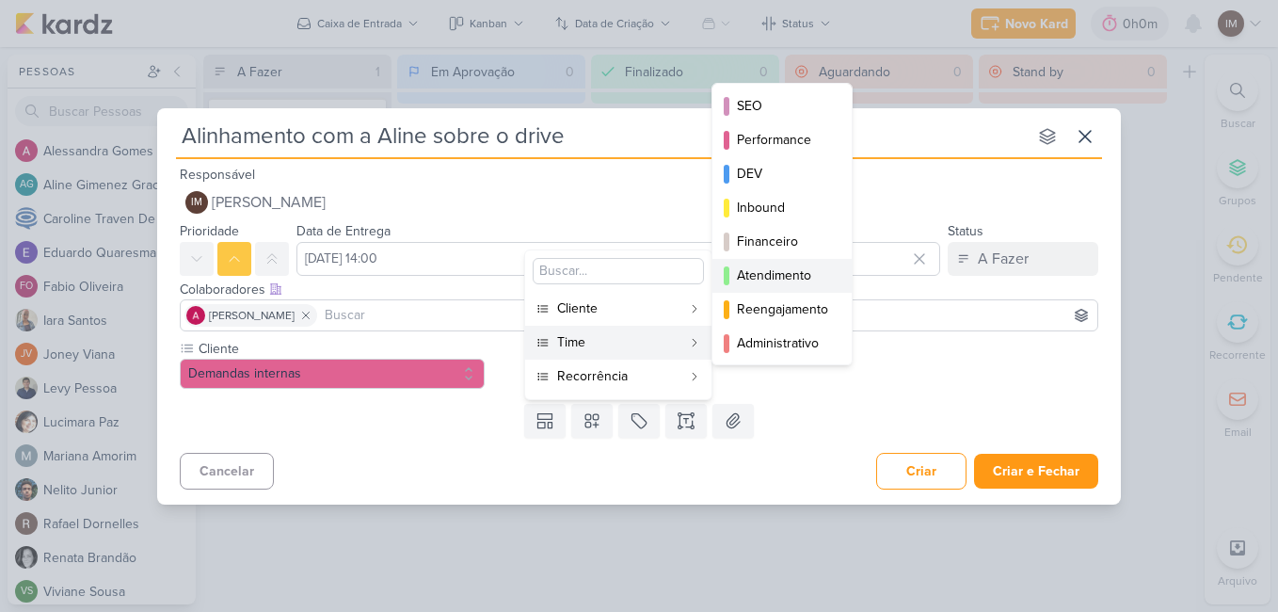
click at [744, 266] on div "Atendimento" at bounding box center [783, 275] width 92 height 20
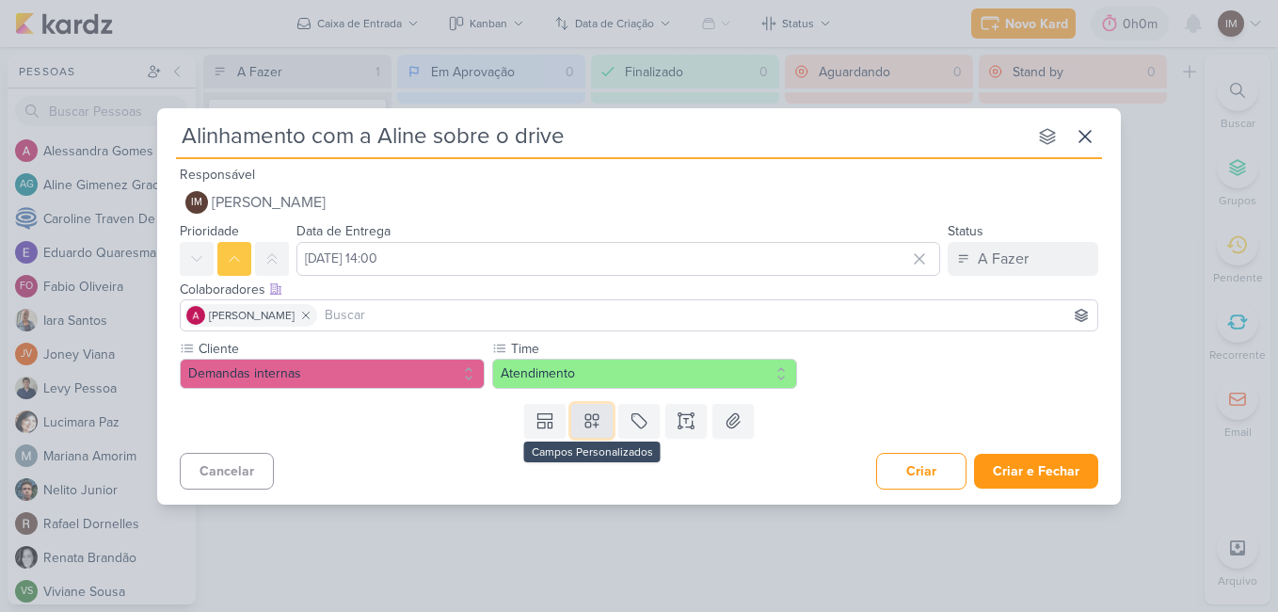
click at [585, 421] on icon at bounding box center [592, 420] width 19 height 19
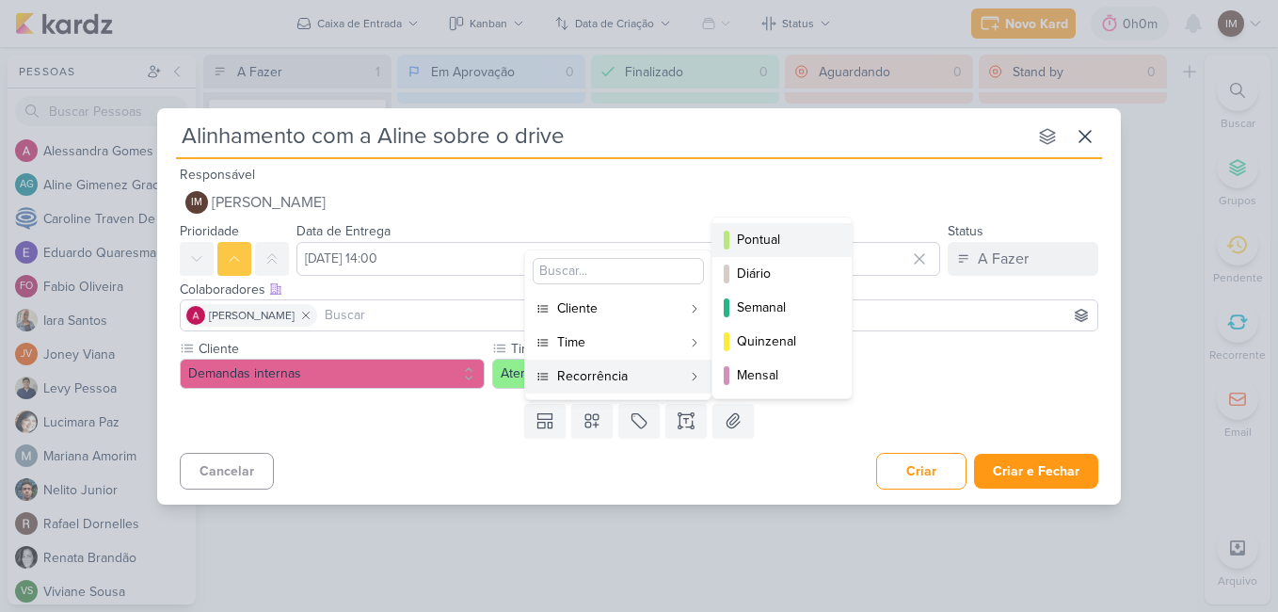
click at [797, 249] on button "Pontual" at bounding box center [782, 240] width 139 height 34
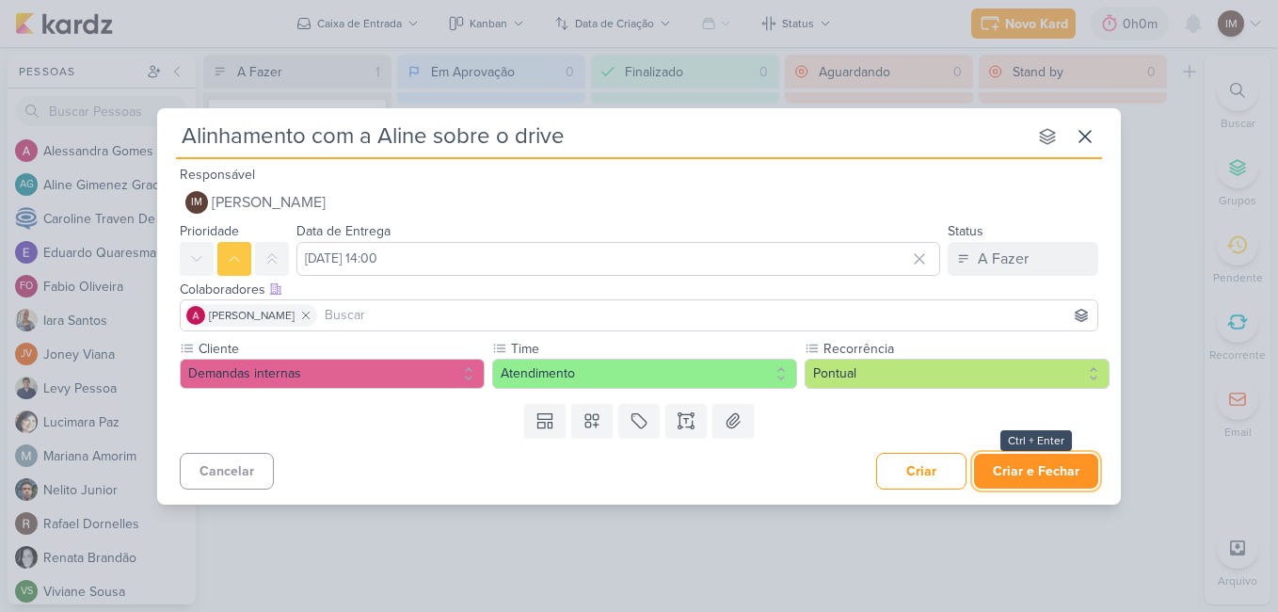
click at [1008, 465] on button "Criar e Fechar" at bounding box center [1036, 471] width 124 height 35
